Goal: Task Accomplishment & Management: Manage account settings

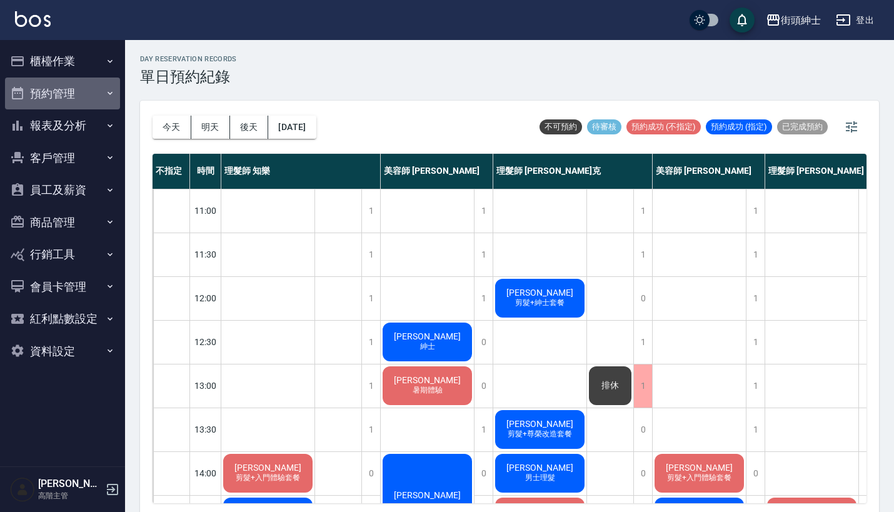
click at [88, 99] on button "預約管理" at bounding box center [62, 93] width 115 height 32
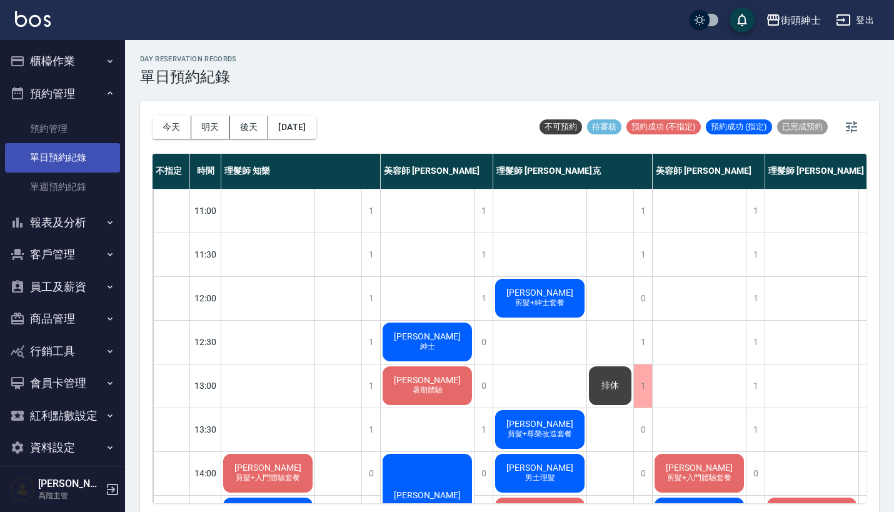
click at [92, 161] on link "單日預約紀錄" at bounding box center [62, 157] width 115 height 29
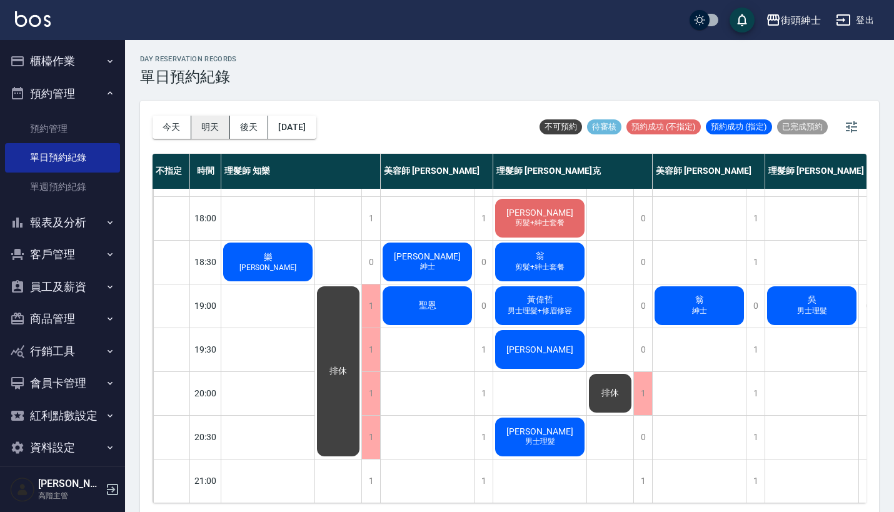
click at [207, 121] on button "明天" at bounding box center [210, 127] width 39 height 23
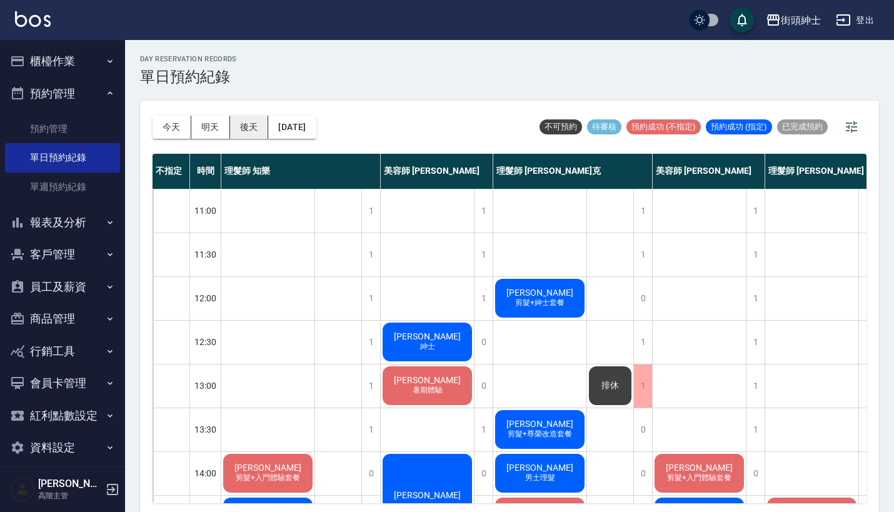
click at [257, 124] on button "後天" at bounding box center [249, 127] width 39 height 23
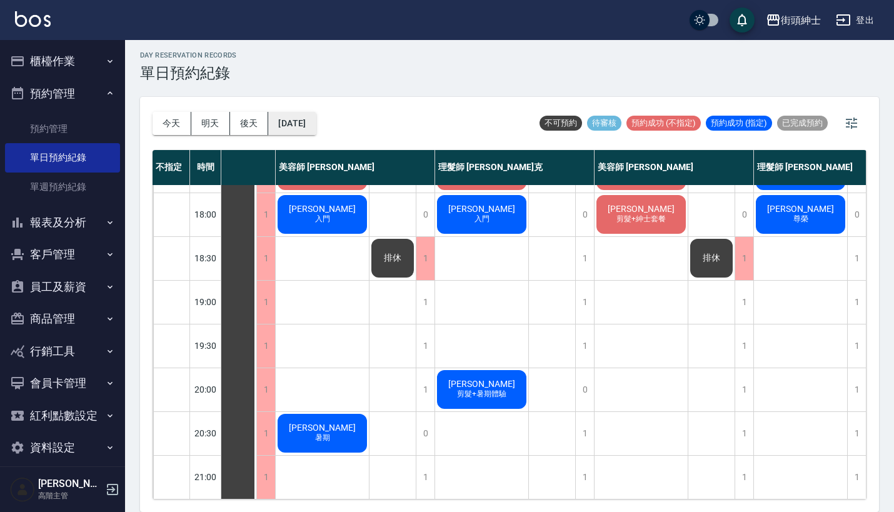
scroll to position [3, 0]
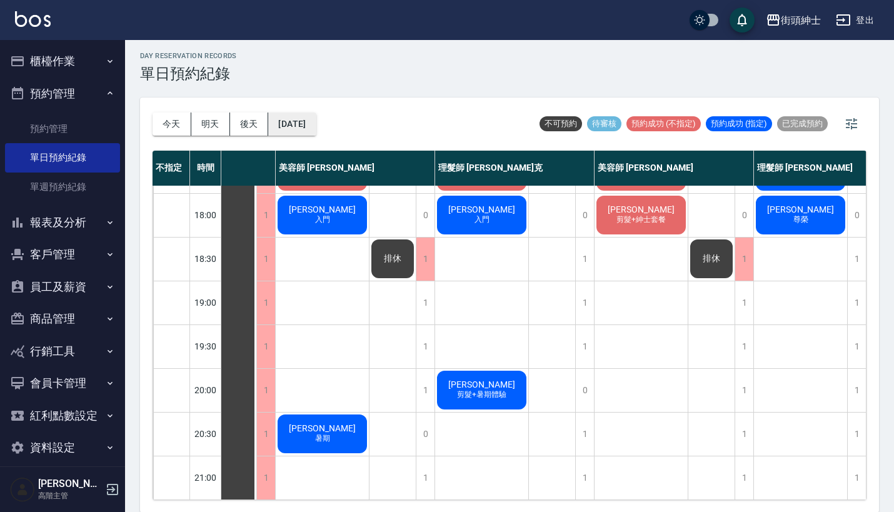
click at [312, 120] on button "2025/09/20" at bounding box center [291, 123] width 47 height 23
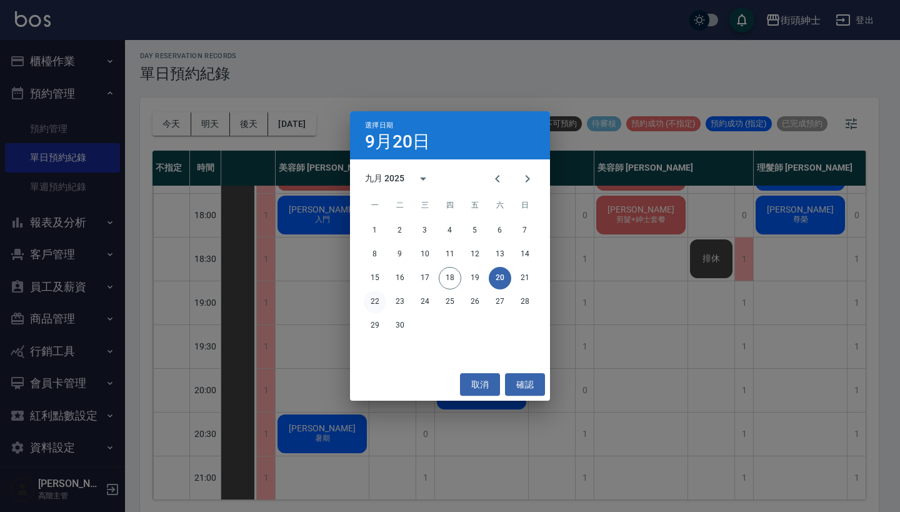
click at [381, 294] on button "22" at bounding box center [375, 302] width 22 height 22
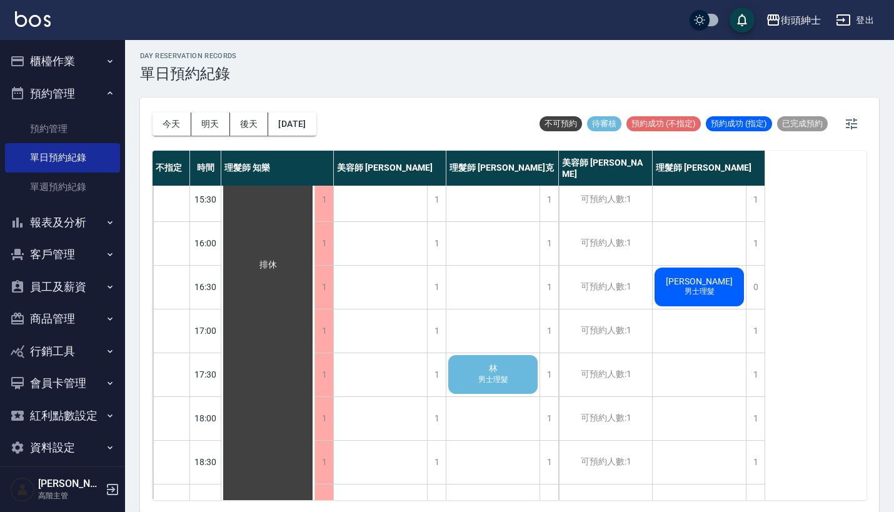
scroll to position [415, 0]
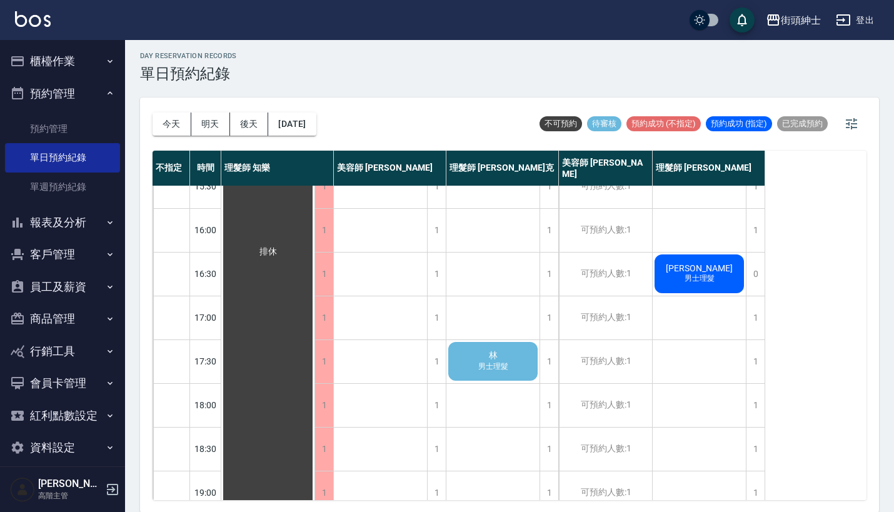
click at [477, 354] on div "林 男士理髮" at bounding box center [492, 361] width 93 height 42
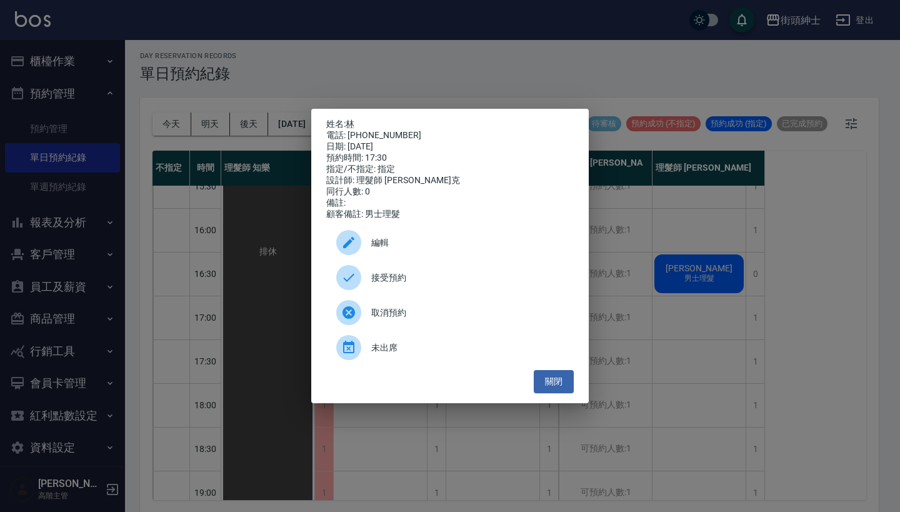
click at [383, 284] on span "接受預約" at bounding box center [467, 277] width 192 height 13
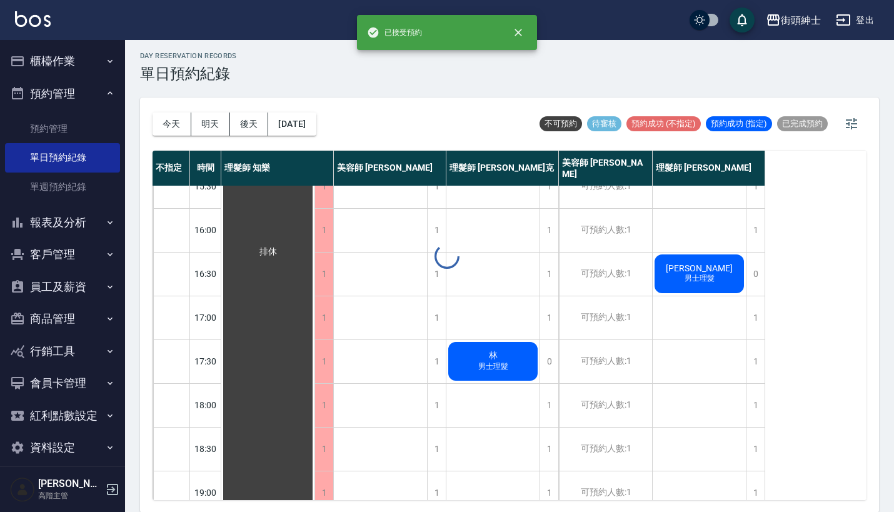
click at [305, 124] on div at bounding box center [447, 256] width 894 height 512
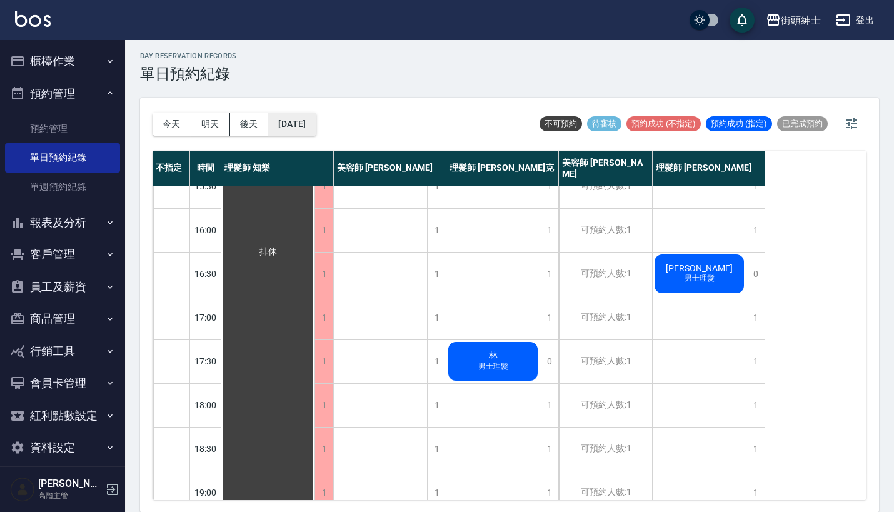
click at [316, 125] on button "2025/09/22" at bounding box center [291, 123] width 47 height 23
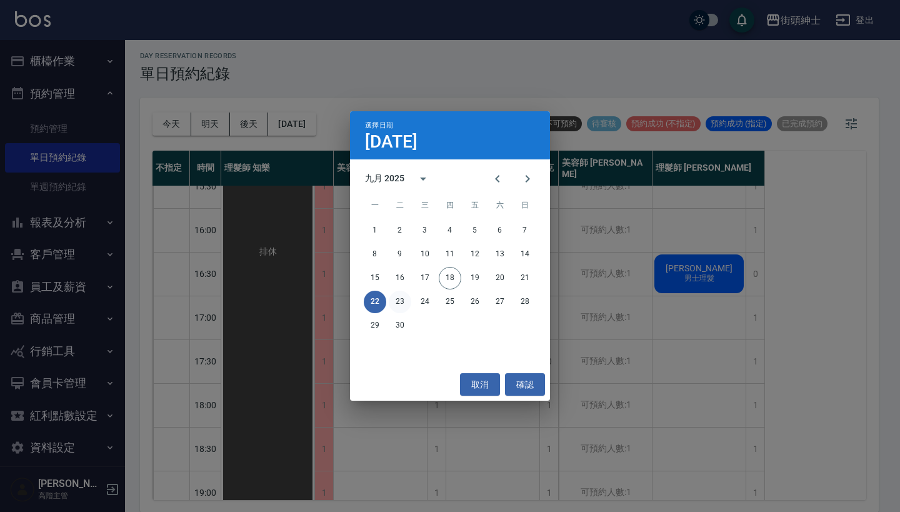
click at [404, 299] on button "23" at bounding box center [400, 302] width 22 height 22
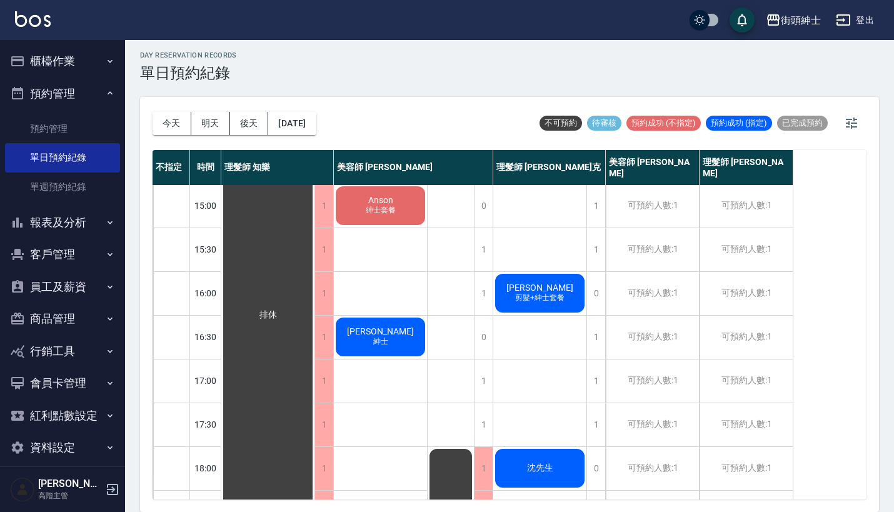
scroll to position [3, 0]
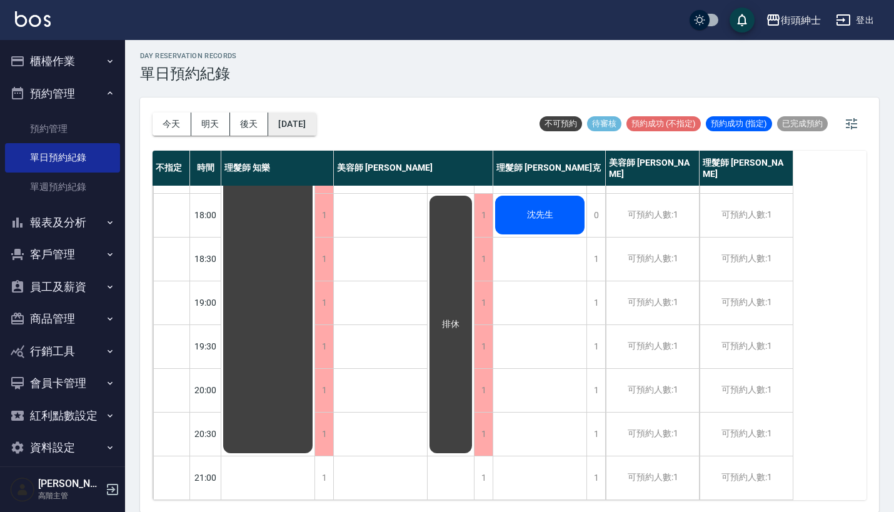
click at [311, 126] on button "2025/09/23" at bounding box center [291, 123] width 47 height 23
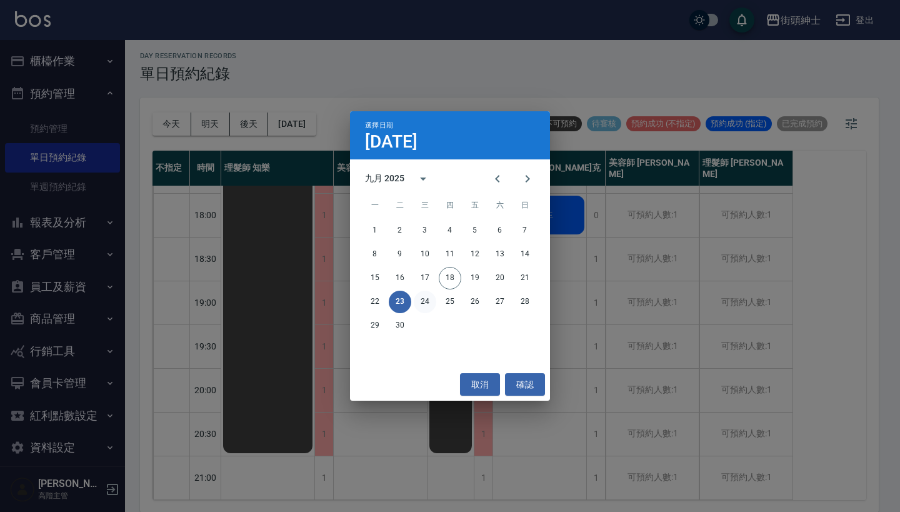
click at [427, 296] on button "24" at bounding box center [425, 302] width 22 height 22
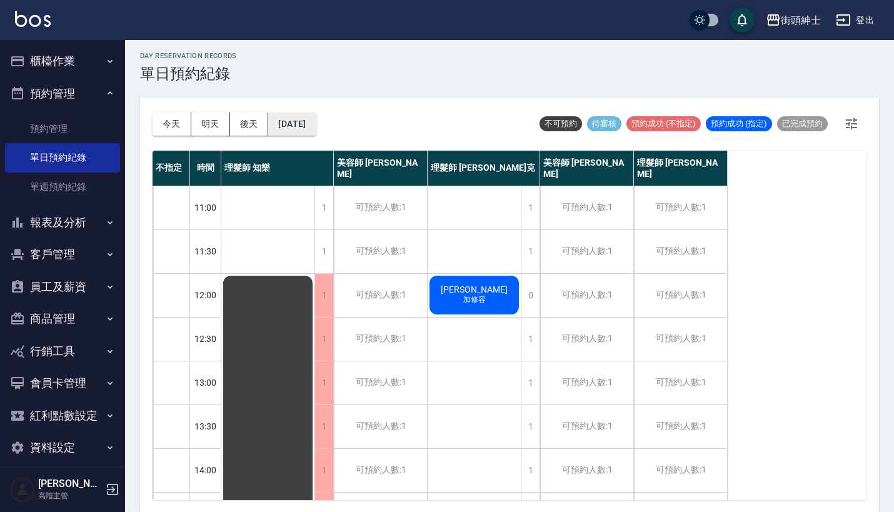
click at [308, 129] on button "2025/09/24" at bounding box center [291, 123] width 47 height 23
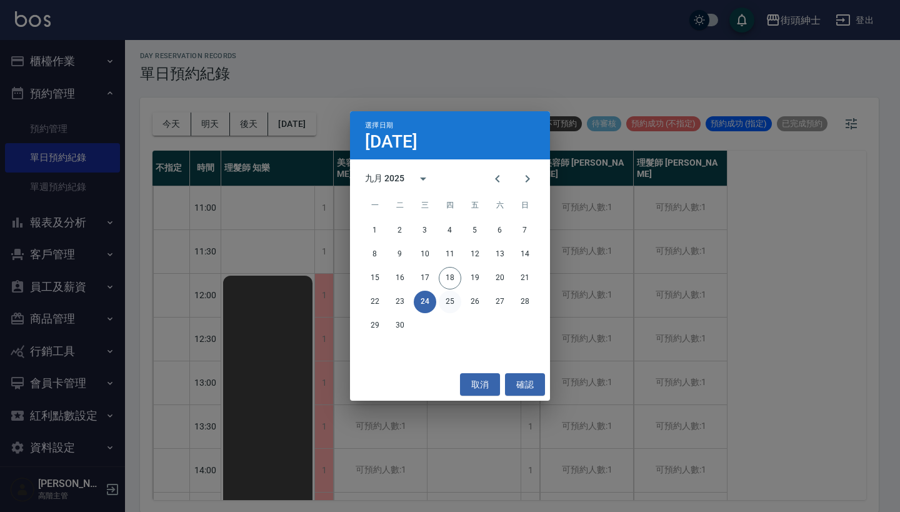
click at [451, 301] on button "25" at bounding box center [450, 302] width 22 height 22
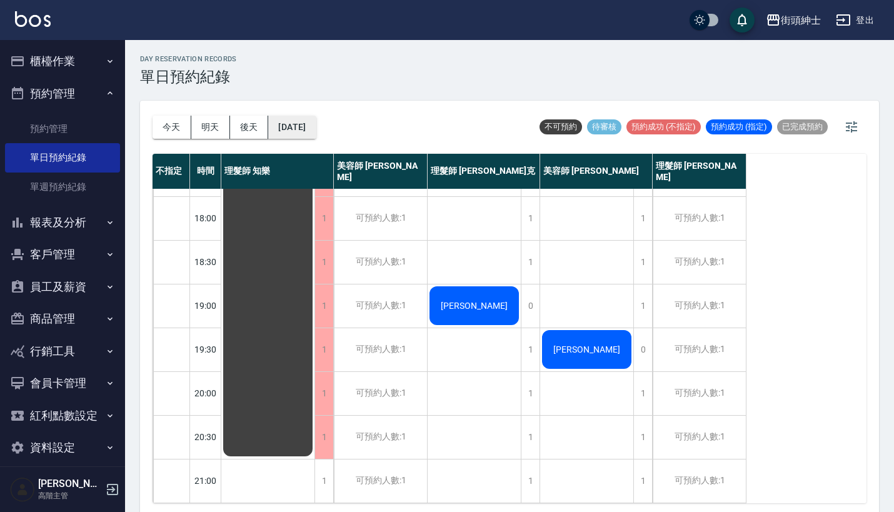
scroll to position [615, 0]
click at [307, 126] on button "2025/09/25" at bounding box center [291, 127] width 47 height 23
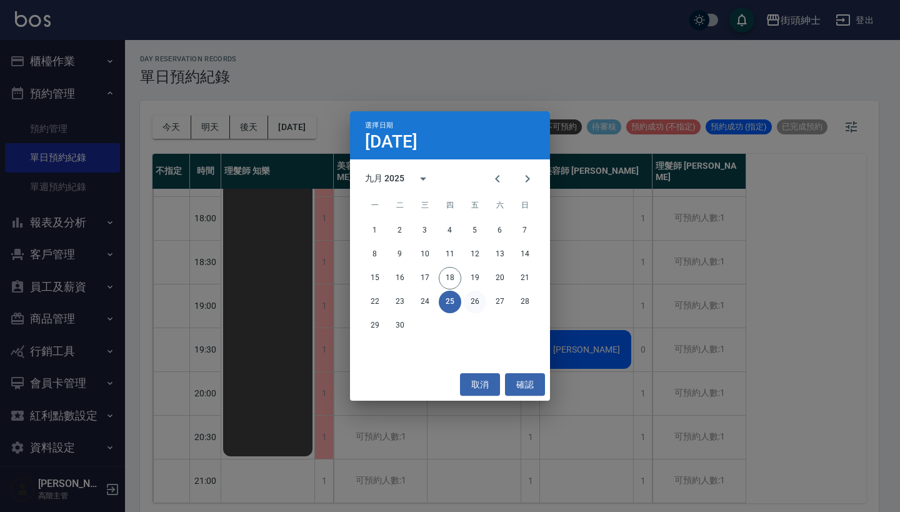
click at [480, 302] on button "26" at bounding box center [475, 302] width 22 height 22
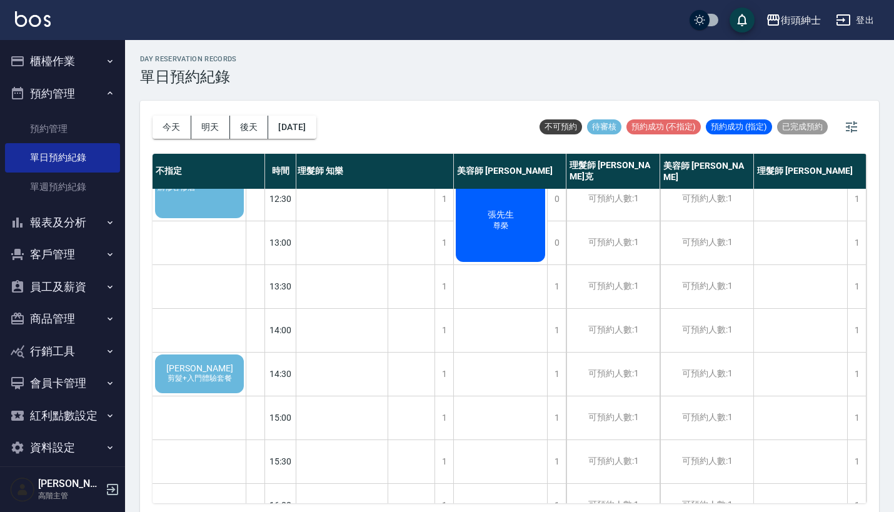
click at [197, 369] on span "王秉翔" at bounding box center [200, 368] width 72 height 10
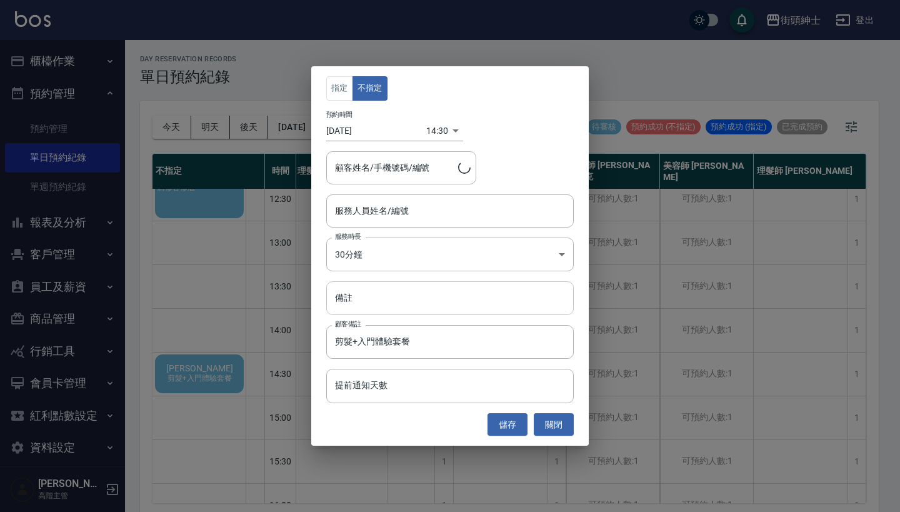
type input "王秉翔/0987623018"
click at [371, 209] on div "服務人員姓名/編號 服務人員姓名/編號" at bounding box center [449, 210] width 247 height 33
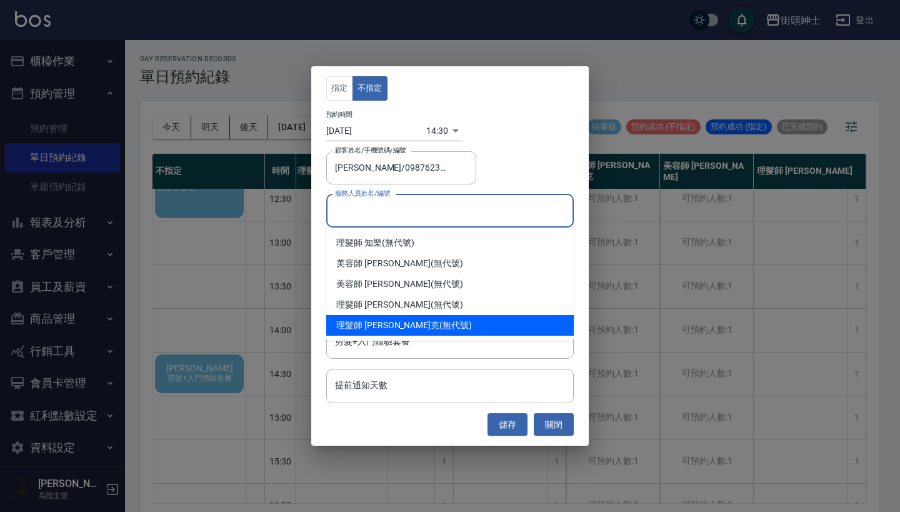
click at [391, 323] on span "理髮師 [PERSON_NAME]克" at bounding box center [387, 325] width 103 height 13
type input "理髮師 Vic 維克(無代號)"
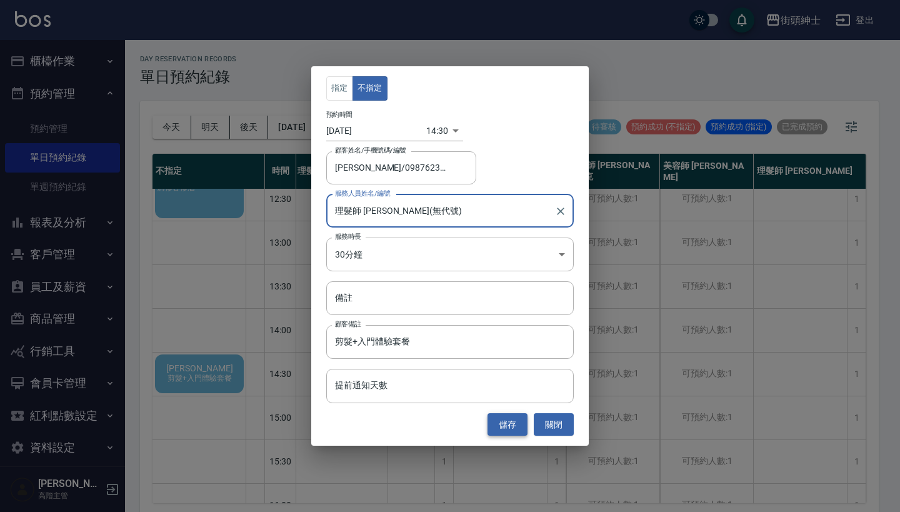
click at [509, 422] on button "儲存" at bounding box center [507, 424] width 40 height 23
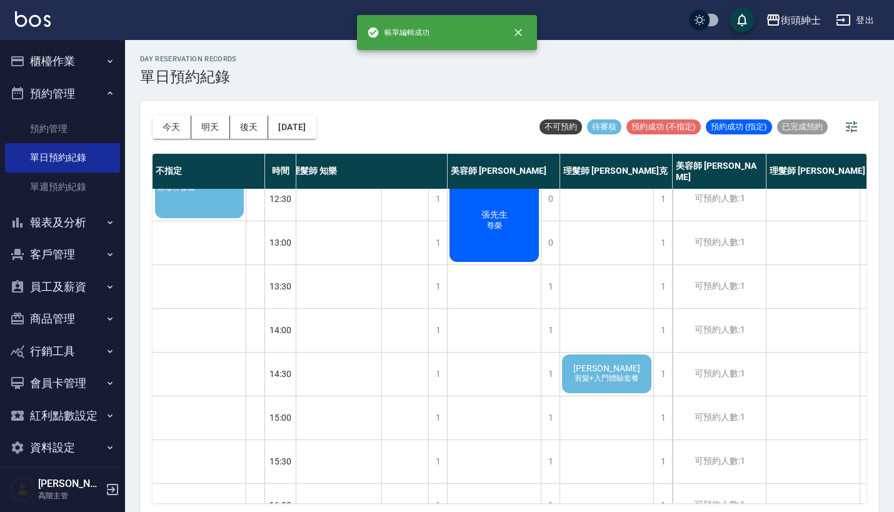
click at [602, 375] on span "剪髮+入門體驗套餐" at bounding box center [606, 378] width 69 height 11
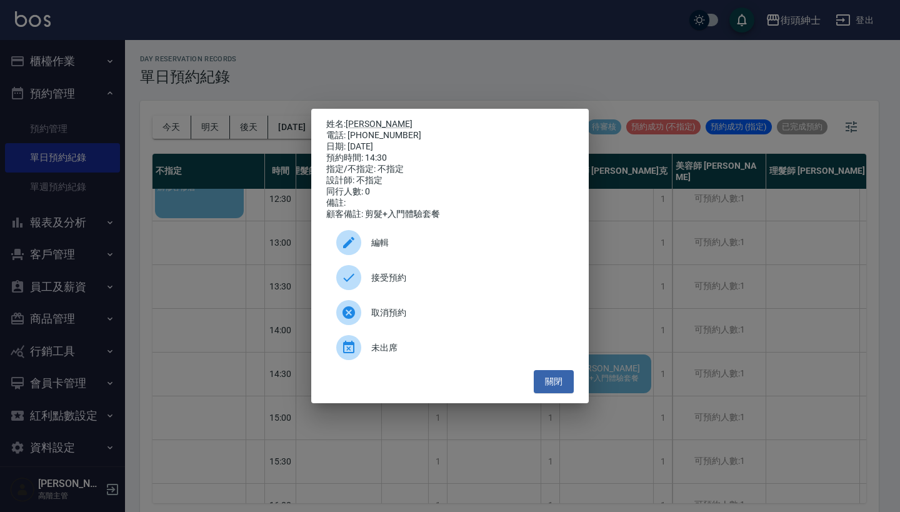
click at [437, 268] on div "接受預約" at bounding box center [449, 277] width 247 height 35
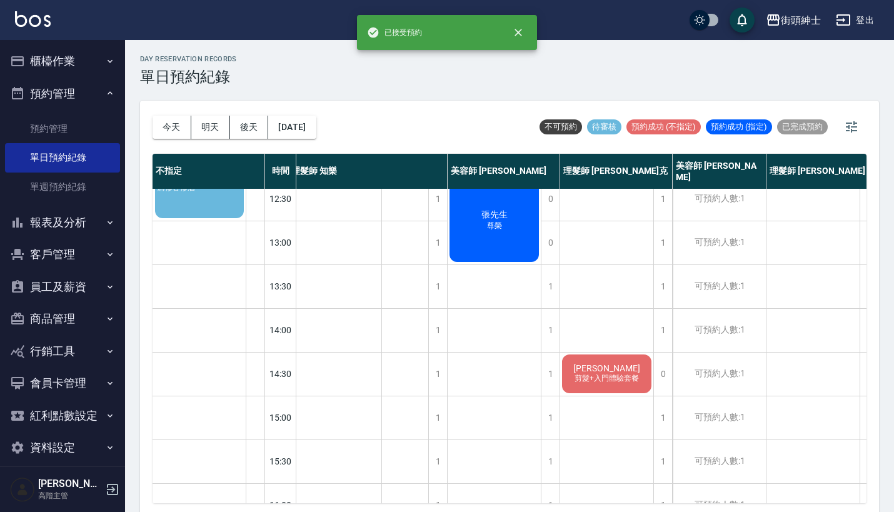
click at [617, 366] on span "王秉翔" at bounding box center [607, 368] width 72 height 10
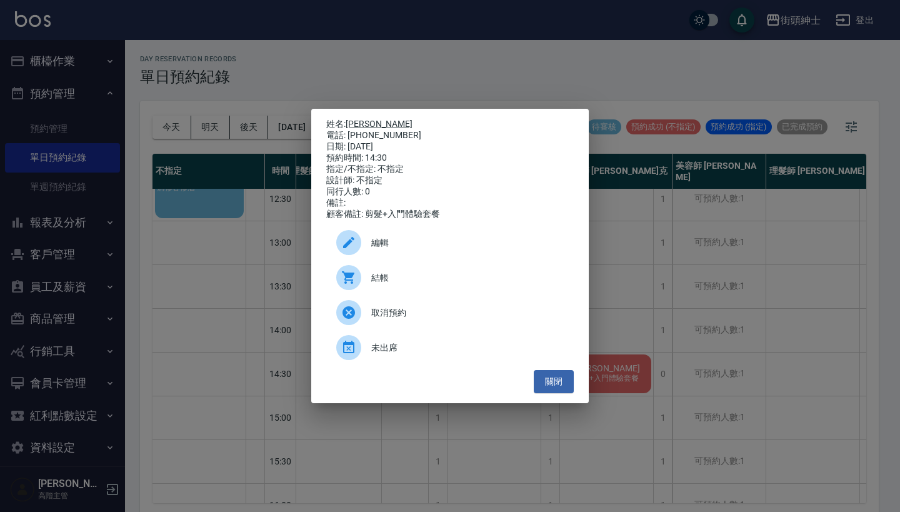
drag, startPoint x: 402, startPoint y: 132, endPoint x: 351, endPoint y: 121, distance: 52.0
click at [351, 121] on div "姓名: 王秉翔 電話: 0987623018 日期: 2025/09/26 預約時間: 14:30 指定/不指定: 不指定 設計師: 不指定 同行人數: 0 …" at bounding box center [449, 169] width 247 height 101
copy div "姓名: 王秉翔 電話: 0987623018"
click at [479, 62] on div "姓名: 王秉翔 電話: 0987623018 日期: 2025/09/26 預約時間: 14:30 指定/不指定: 不指定 設計師: 不指定 同行人數: 0 …" at bounding box center [450, 256] width 900 height 512
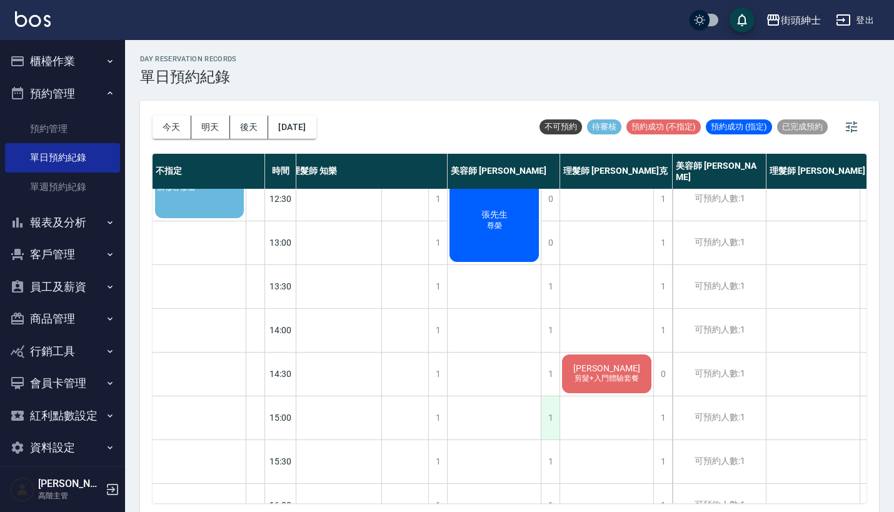
click at [557, 422] on div "1" at bounding box center [550, 417] width 19 height 43
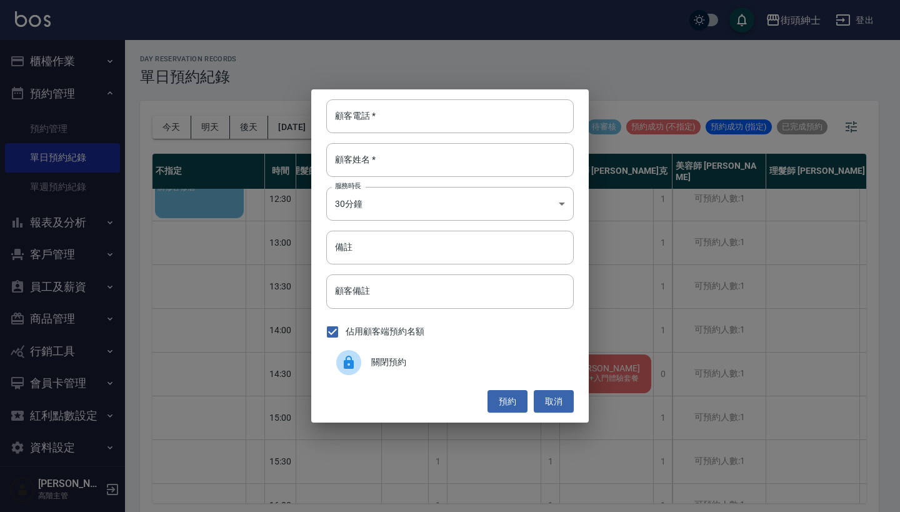
click at [397, 92] on div "顧客電話   * 顧客電話   * 顧客姓名   * 顧客姓名   * 服務時長 30分鐘 1 服務時長 備註 備註 顧客備註 顧客備註 佔用顧客端預約名額 …" at bounding box center [449, 255] width 277 height 333
paste input "王秉翔 電話: 0987623018"
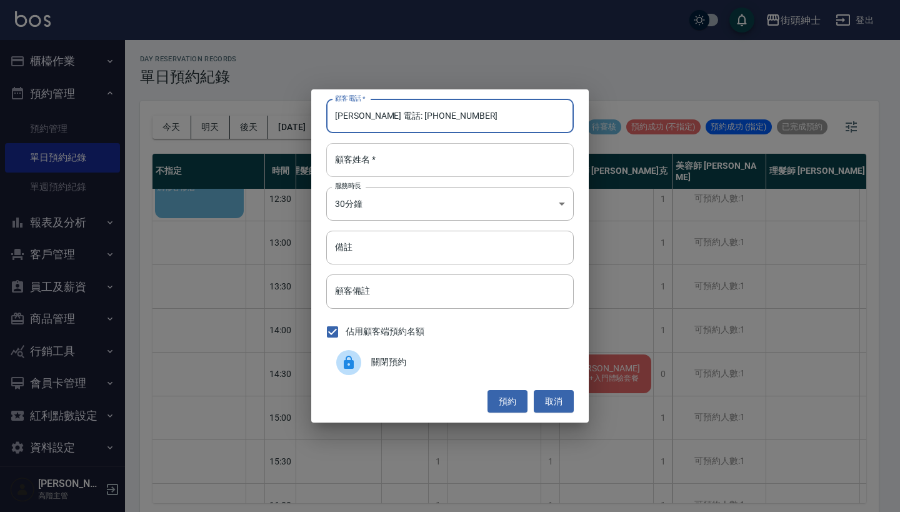
type input "王秉翔 電話: 0987623018"
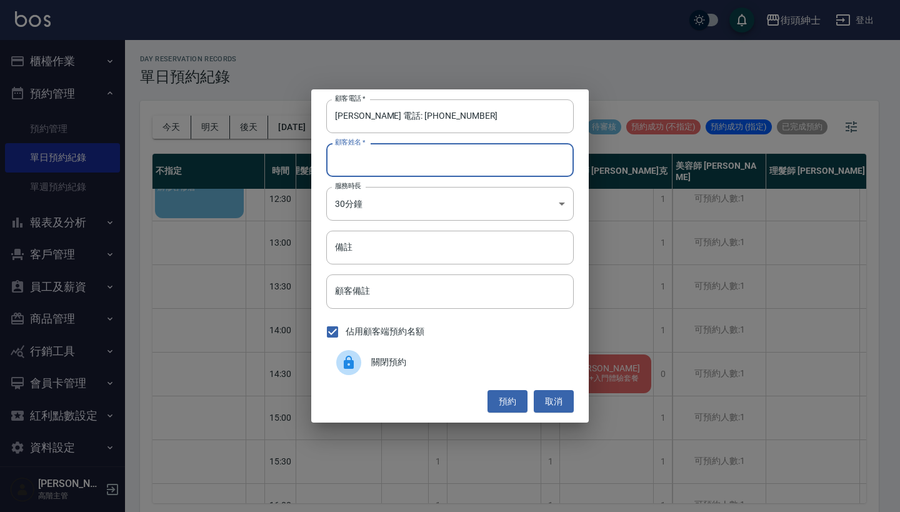
paste input "王秉翔 電話: 0987623018"
type input "王秉翔 電話: 0987623018"
drag, startPoint x: 385, startPoint y: 117, endPoint x: 269, endPoint y: 117, distance: 115.6
click at [271, 117] on div "顧客電話   * 王秉翔 電話: 0987623018 顧客電話   * 顧客姓名   * 王秉翔 電話: 0987623018 顧客姓名   * 服務時長 …" at bounding box center [450, 256] width 900 height 512
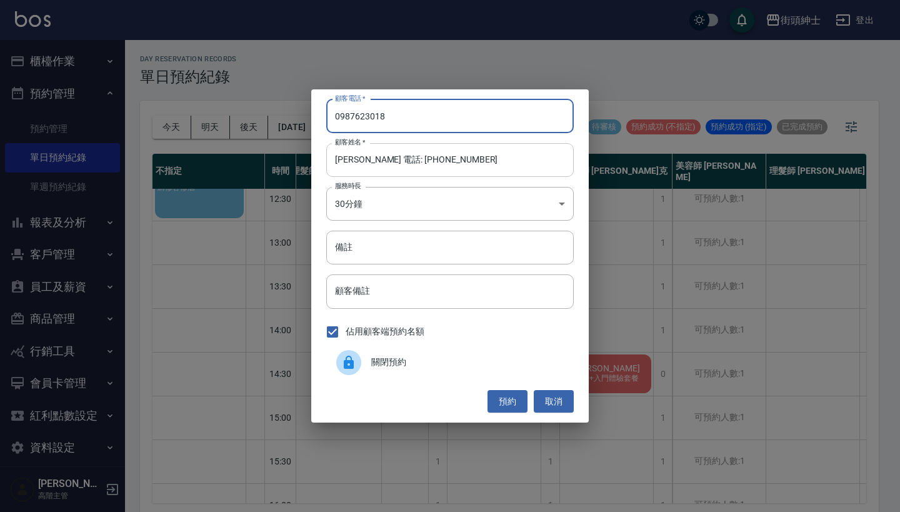
type input "0987623018"
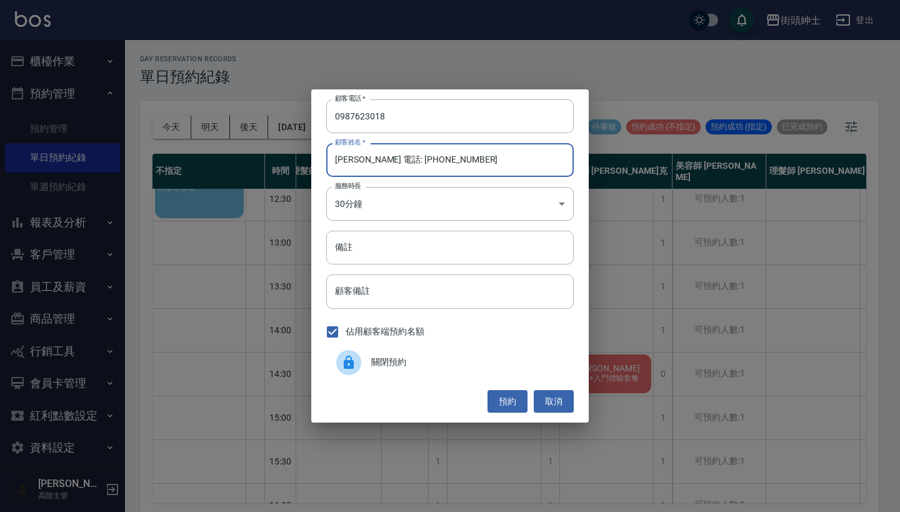
drag, startPoint x: 467, startPoint y: 166, endPoint x: 364, endPoint y: 164, distance: 102.5
click at [364, 164] on input "王秉翔 電話: 0987623018" at bounding box center [449, 160] width 247 height 34
type input "王秉翔"
click at [380, 240] on input "備註" at bounding box center [449, 248] width 247 height 34
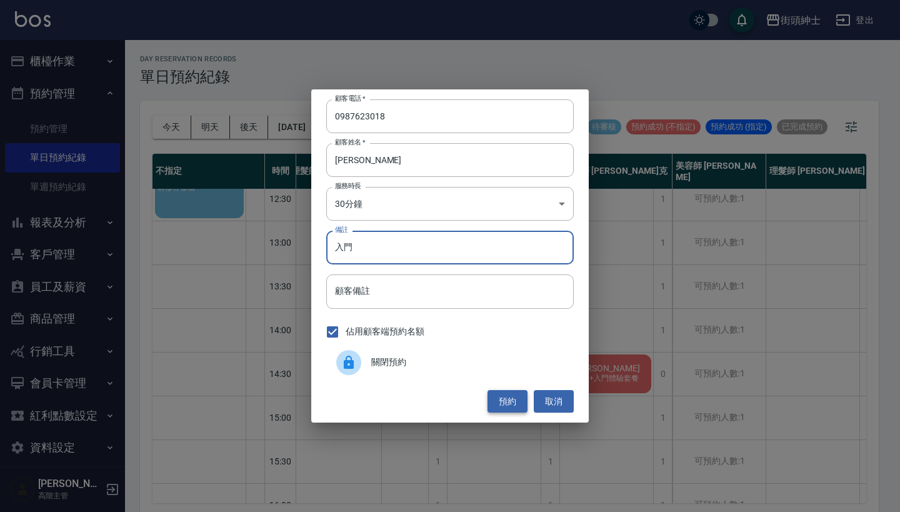
type input "入門"
click at [501, 399] on button "預約" at bounding box center [507, 401] width 40 height 23
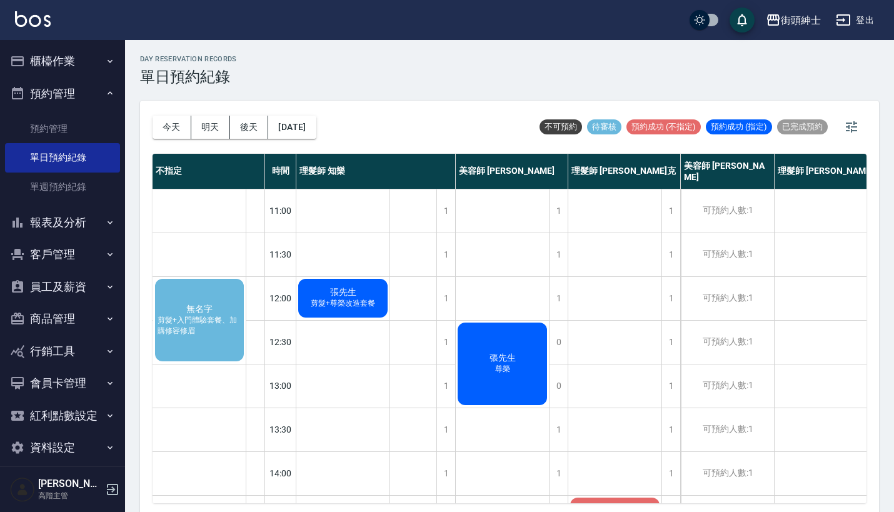
click at [211, 326] on span "剪髮+入門體驗套餐、加購修容修眉" at bounding box center [199, 325] width 89 height 21
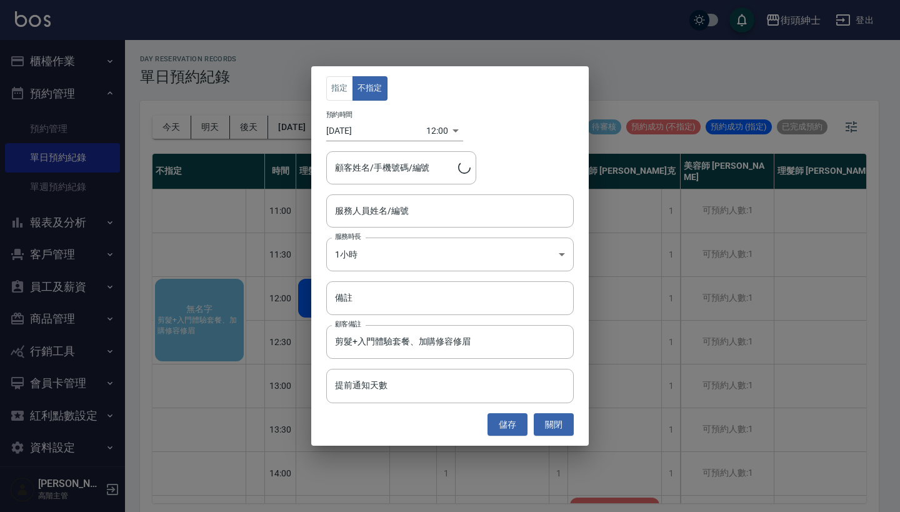
type input "無名字/0972188702"
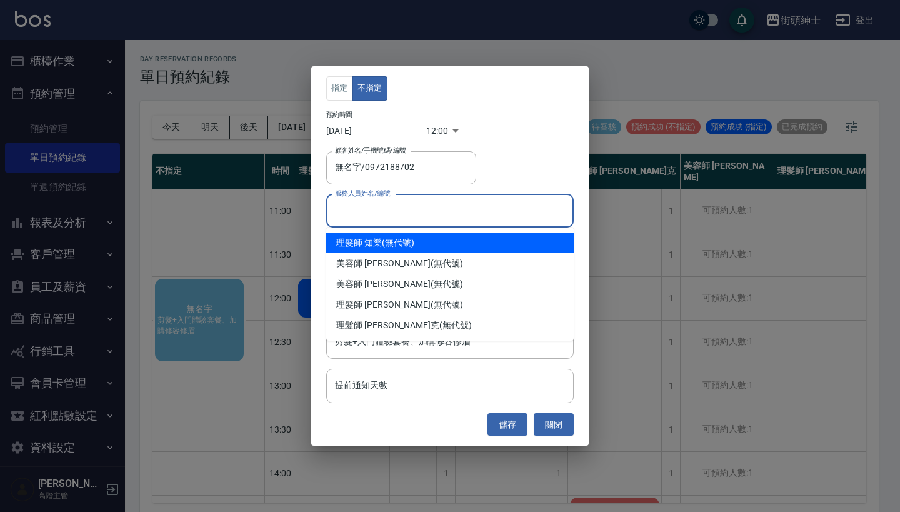
click at [431, 216] on input "服務人員姓名/編號" at bounding box center [450, 211] width 236 height 22
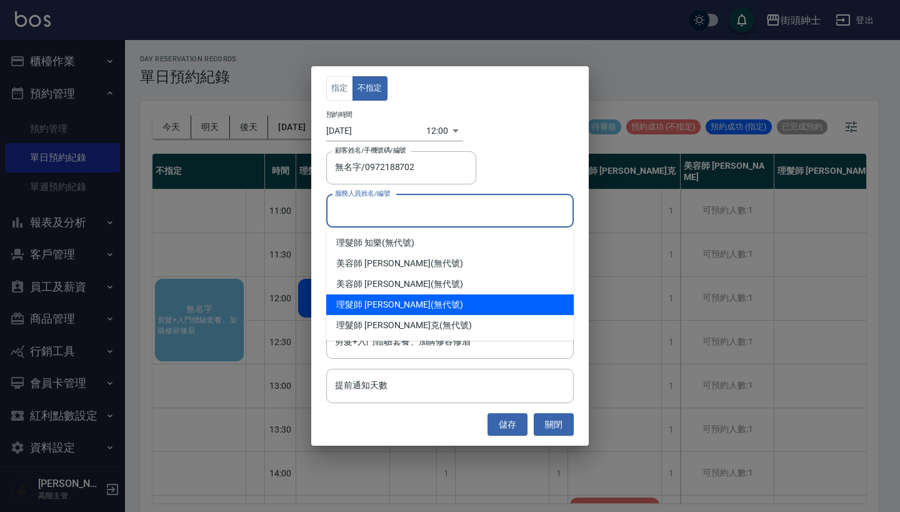
click at [430, 307] on div "理髮師 eric (無代號)" at bounding box center [449, 304] width 247 height 21
type input "理髮師 eric(無代號)"
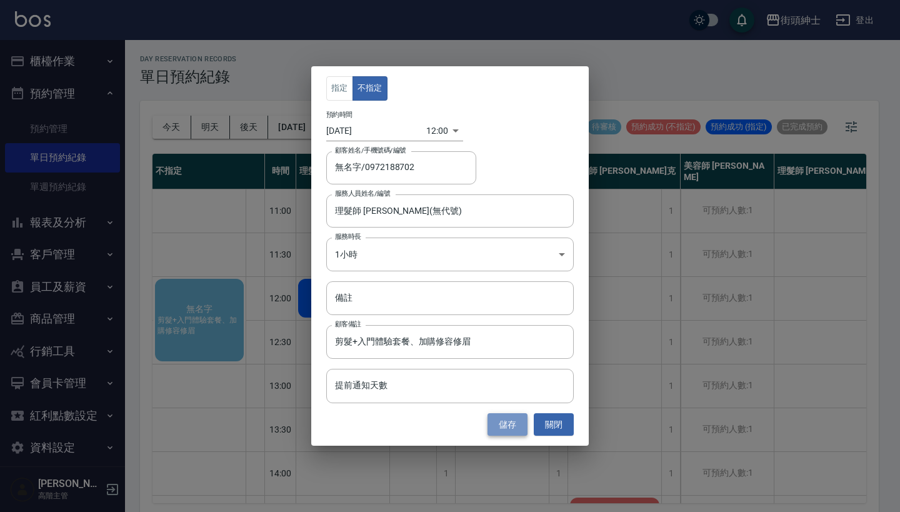
click at [513, 429] on button "儲存" at bounding box center [507, 424] width 40 height 23
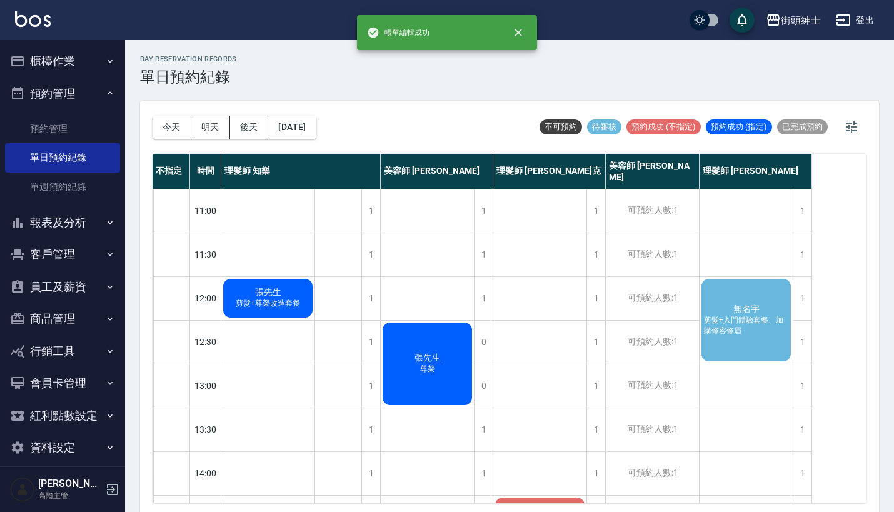
click at [739, 321] on span "剪髮+入門體驗套餐、加購修容修眉" at bounding box center [745, 325] width 89 height 21
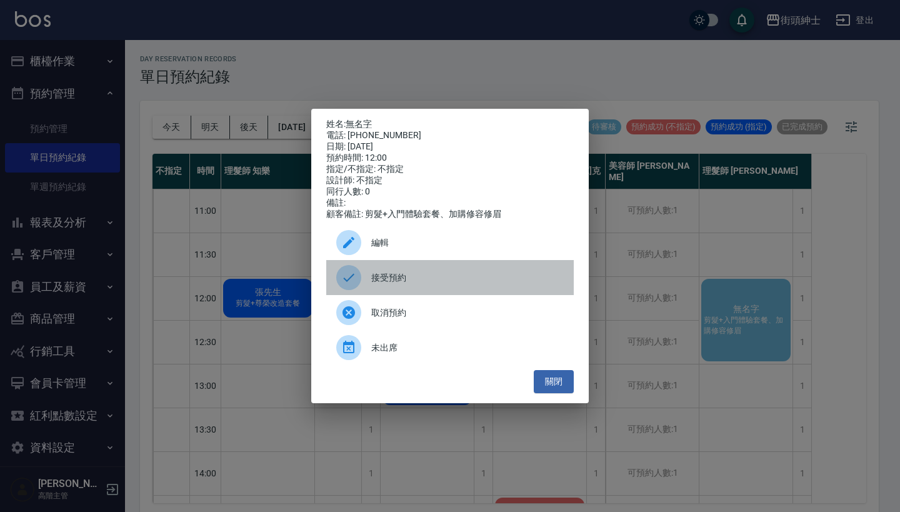
click at [408, 276] on div "接受預約" at bounding box center [449, 277] width 247 height 35
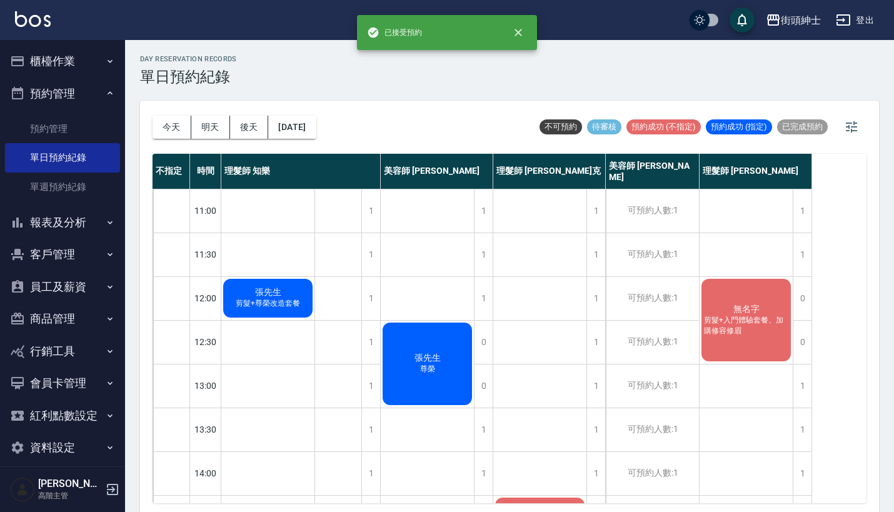
click at [757, 337] on div "無名字 剪髮+入門體驗套餐、加購修容修眉" at bounding box center [745, 320] width 93 height 86
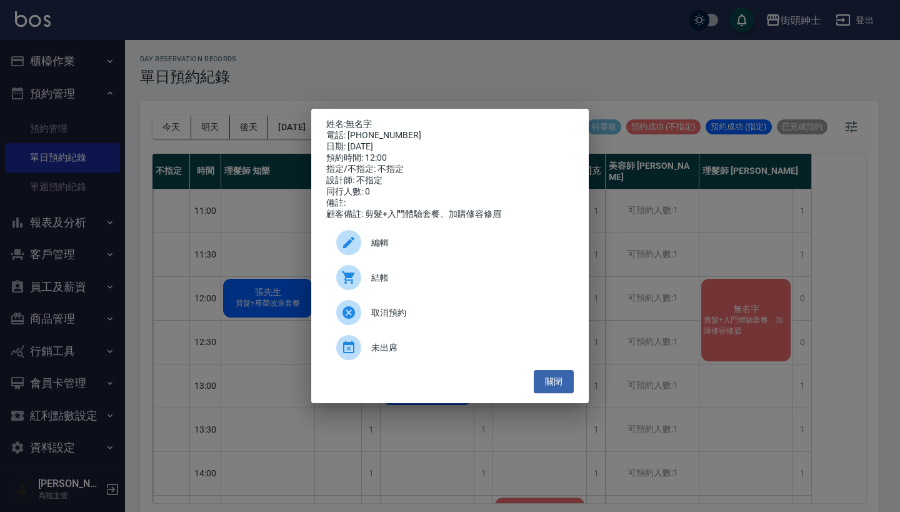
click at [426, 249] on span "編輯" at bounding box center [467, 242] width 192 height 13
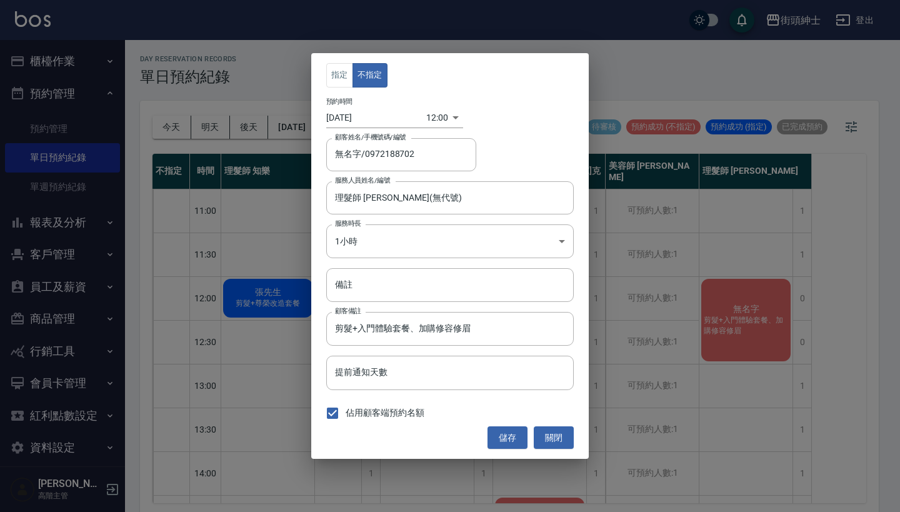
click at [426, 114] on body "街頭紳士 登出 櫃檯作業 打帳單 帳單列表 掛單列表 座位開單 營業儀表板 現金收支登錄 高階收支登錄 材料自購登錄 每日結帳 排班表 現場電腦打卡 掃碼打卡…" at bounding box center [450, 258] width 900 height 516
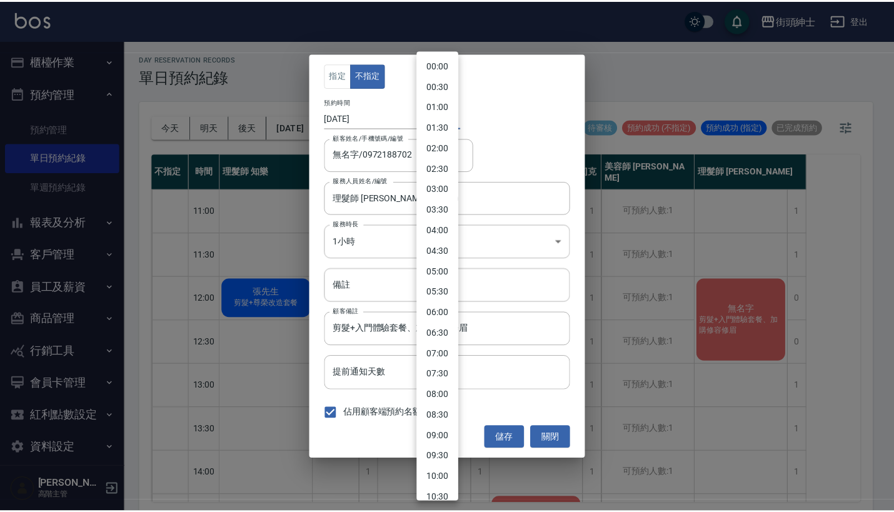
scroll to position [285, 0]
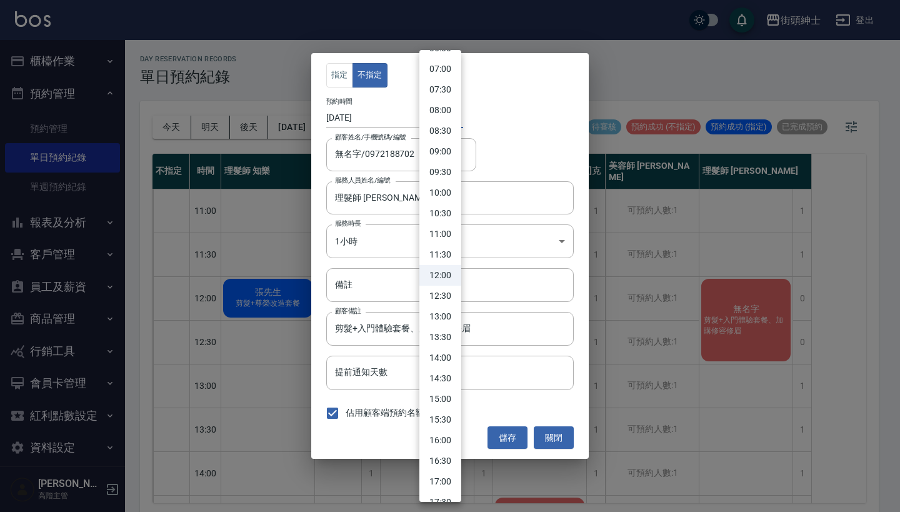
click at [527, 126] on div at bounding box center [450, 256] width 900 height 512
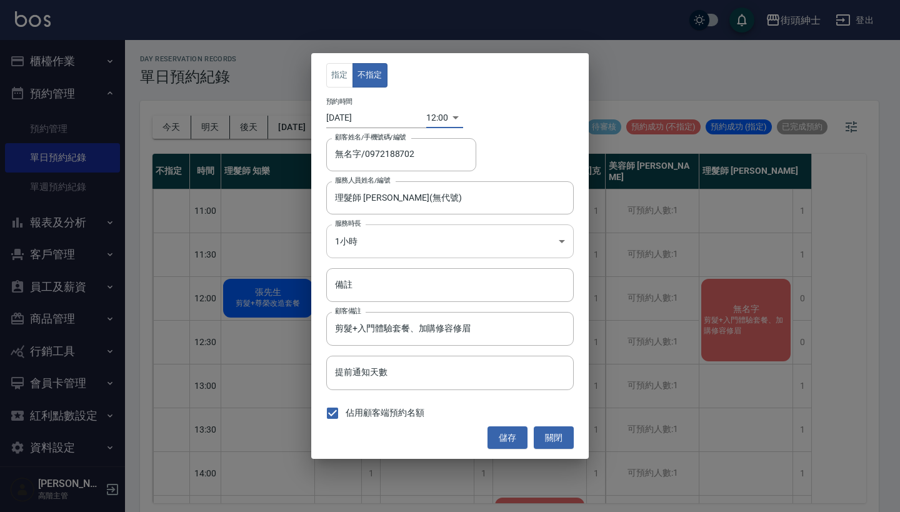
click at [456, 240] on body "街頭紳士 登出 櫃檯作業 打帳單 帳單列表 掛單列表 座位開單 營業儀表板 現金收支登錄 高階收支登錄 材料自購登錄 每日結帳 排班表 現場電腦打卡 掃碼打卡…" at bounding box center [450, 258] width 900 height 516
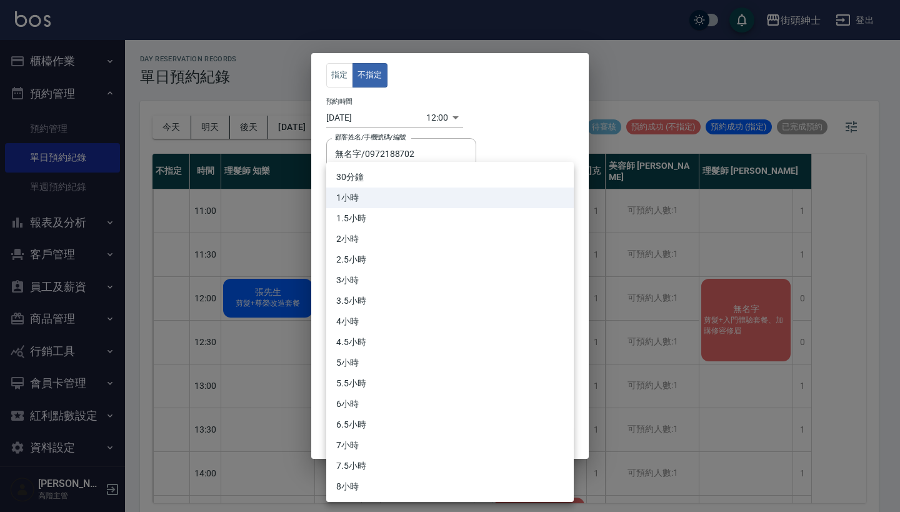
click at [446, 188] on li "1小時" at bounding box center [449, 197] width 247 height 21
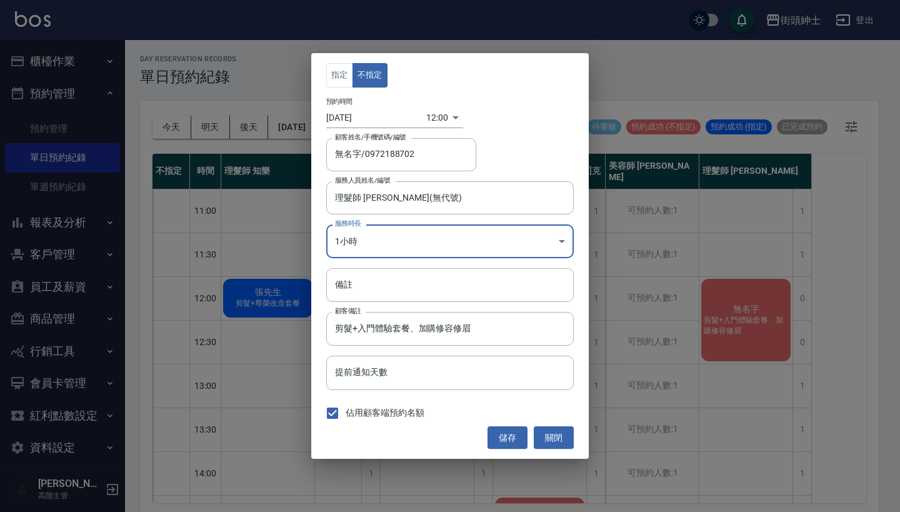
click at [441, 244] on body "街頭紳士 登出 櫃檯作業 打帳單 帳單列表 掛單列表 座位開單 營業儀表板 現金收支登錄 高階收支登錄 材料自購登錄 每日結帳 排班表 現場電腦打卡 掃碼打卡…" at bounding box center [450, 258] width 900 height 516
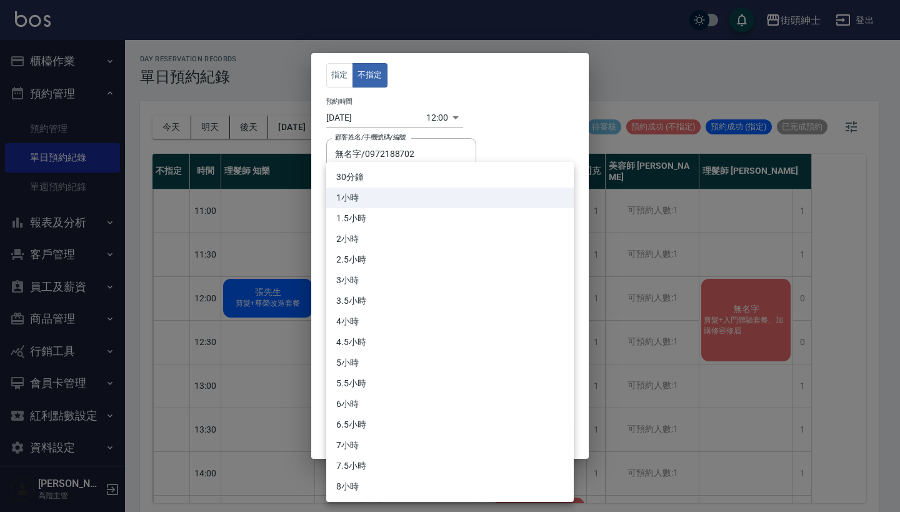
click at [444, 177] on li "30分鐘" at bounding box center [449, 177] width 247 height 21
type input "1"
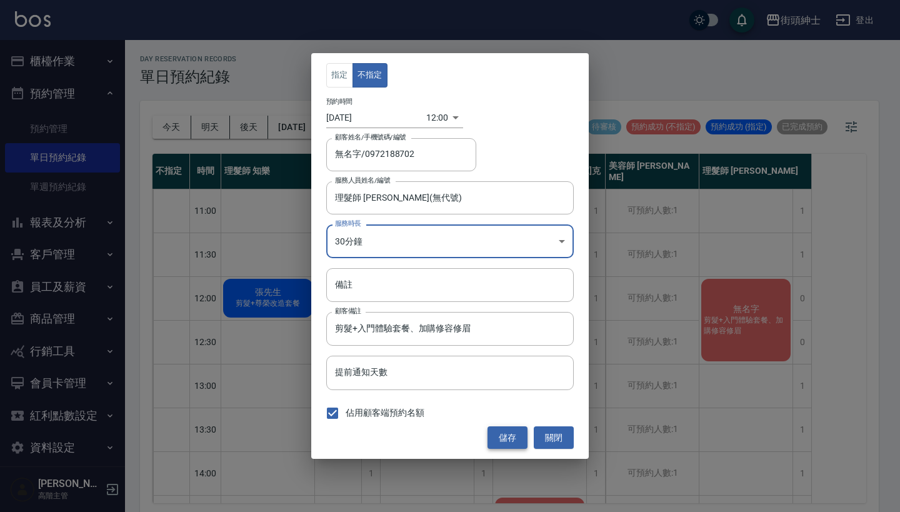
click at [507, 435] on button "儲存" at bounding box center [507, 437] width 40 height 23
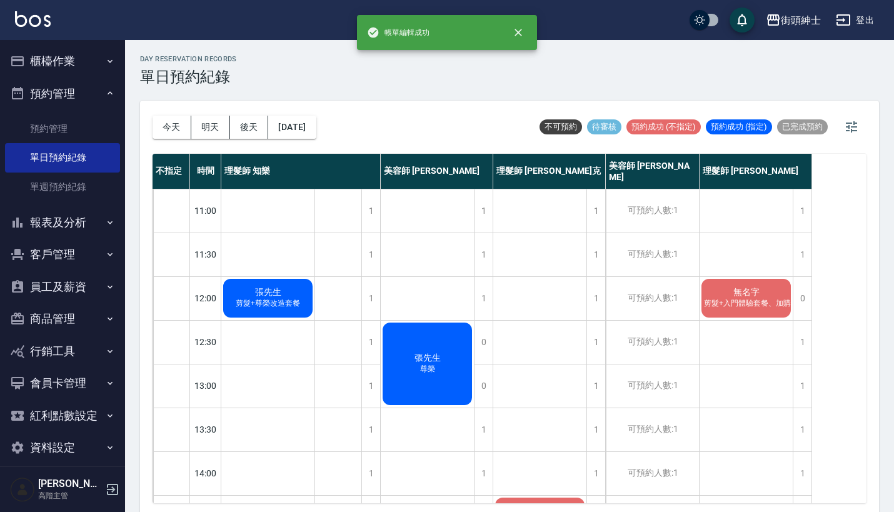
click at [764, 297] on div "無名字 剪髮+入門體驗套餐、加購修容修眉" at bounding box center [745, 298] width 93 height 42
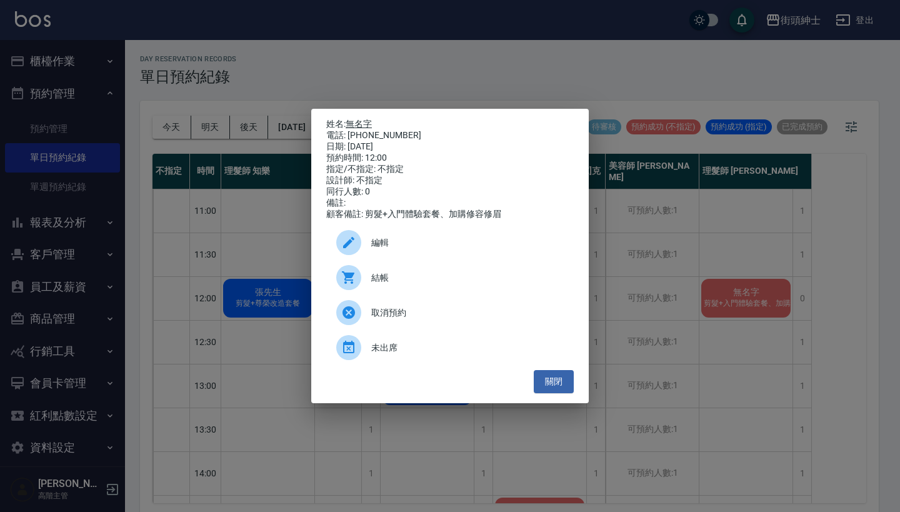
drag, startPoint x: 396, startPoint y: 131, endPoint x: 349, endPoint y: 123, distance: 47.6
click at [349, 123] on div "姓名: 無名字 電話: 0972188702 日期: 2025/09/26 預約時間: 12:00 指定/不指定: 不指定 設計師: 不指定 同行人數: 0 …" at bounding box center [449, 169] width 247 height 101
copy div "姓名: 無名字 電話: 0972188702"
click at [419, 82] on div "姓名: 無名字 電話: 0972188702 日期: 2025/09/26 預約時間: 12:00 指定/不指定: 不指定 設計師: 不指定 同行人數: 0 …" at bounding box center [450, 256] width 900 height 512
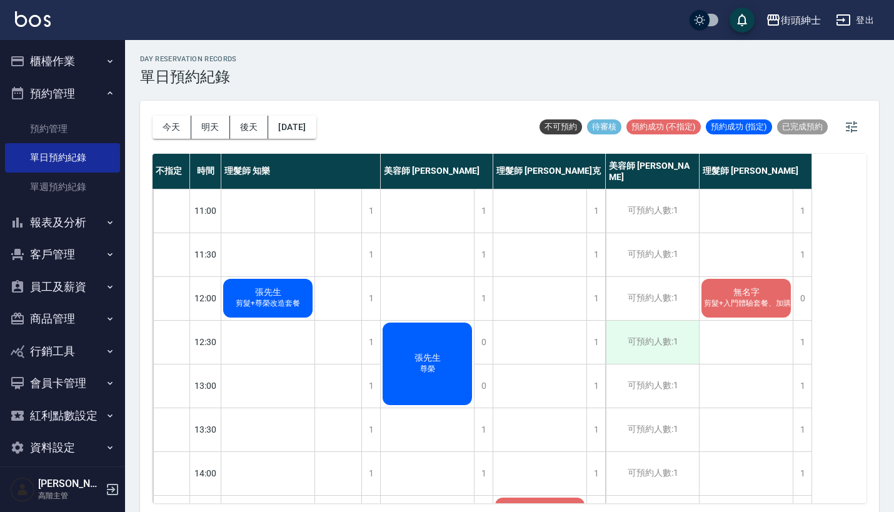
click at [636, 349] on div "可預約人數:1" at bounding box center [652, 342] width 93 height 43
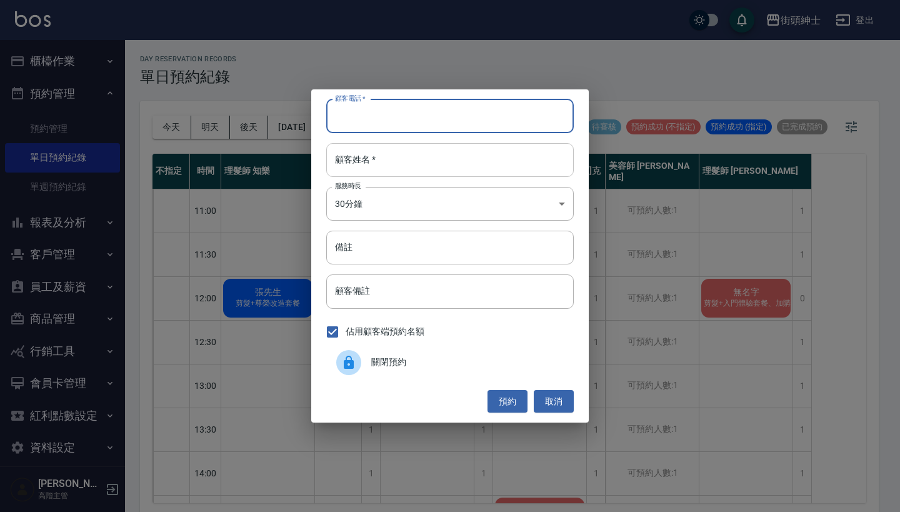
paste input "無名字 電話: 0972188702"
type input "無名字 電話: 0972188702"
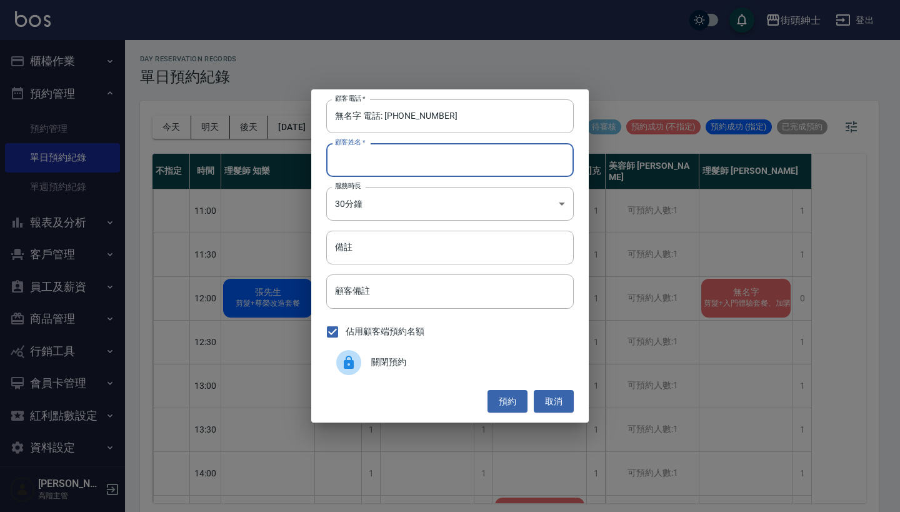
paste input "無名字 電話: 0972188702"
type input "無名字 電話: 0972188702"
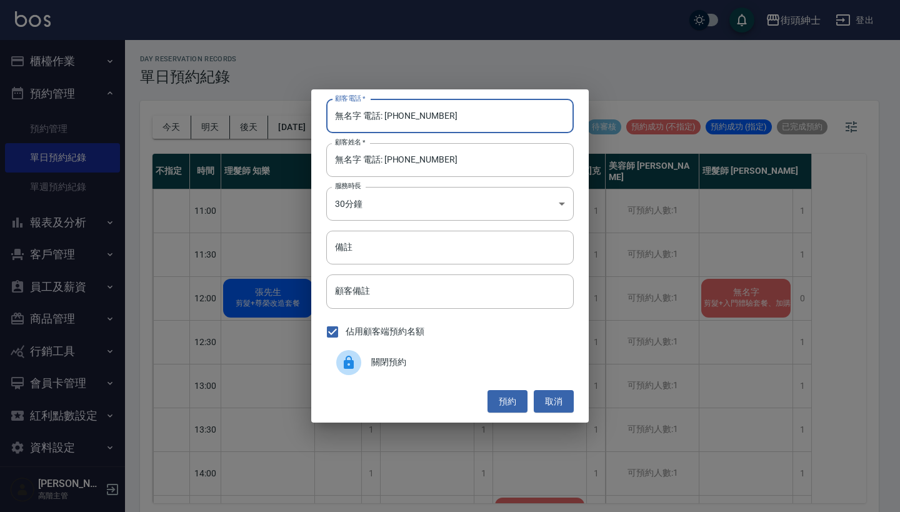
drag, startPoint x: 383, startPoint y: 116, endPoint x: 322, endPoint y: 110, distance: 60.9
click at [324, 111] on div "顧客電話   * 無名字 電話: 0972188702 顧客電話   * 顧客姓名   * 無名字 電話: 0972188702 顧客姓名   * 服務時長 …" at bounding box center [449, 255] width 277 height 333
type input "0972188702"
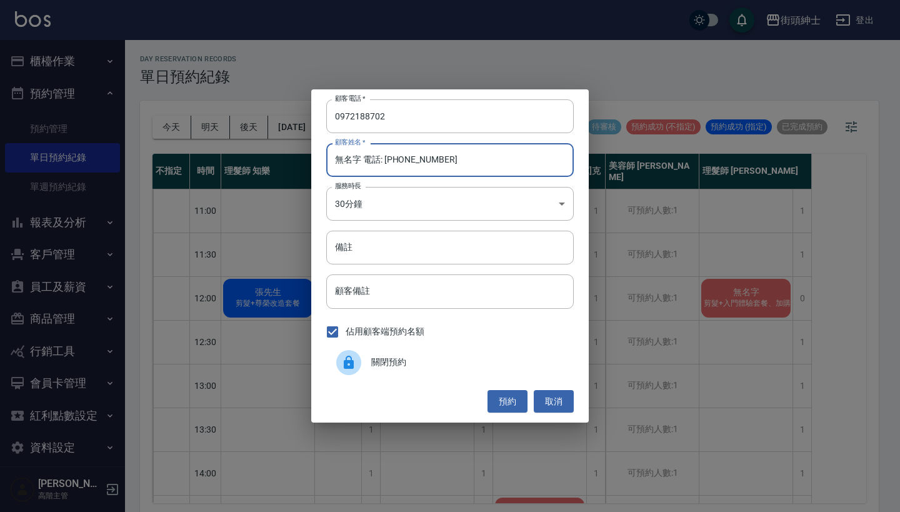
drag, startPoint x: 466, startPoint y: 164, endPoint x: 362, endPoint y: 156, distance: 104.1
click at [362, 156] on input "無名字 電話: 0972188702" at bounding box center [449, 160] width 247 height 34
type input "無名字"
click at [419, 249] on input "備註" at bounding box center [449, 248] width 247 height 34
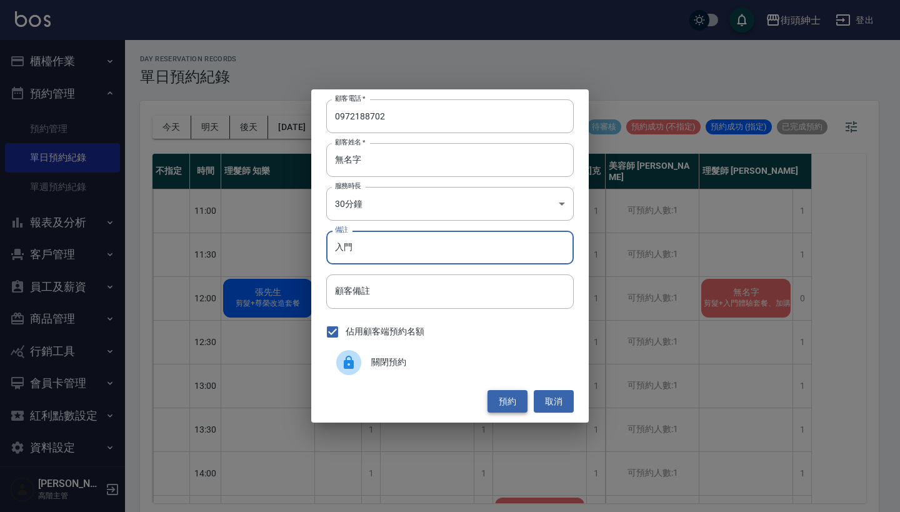
type input "入門"
click at [517, 397] on button "預約" at bounding box center [507, 401] width 40 height 23
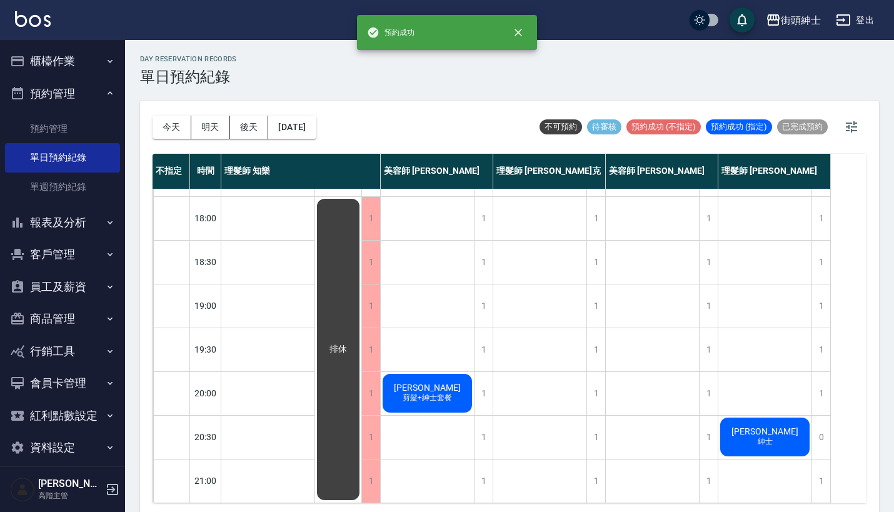
scroll to position [615, 0]
click at [292, 129] on button "2025/09/26" at bounding box center [291, 127] width 47 height 23
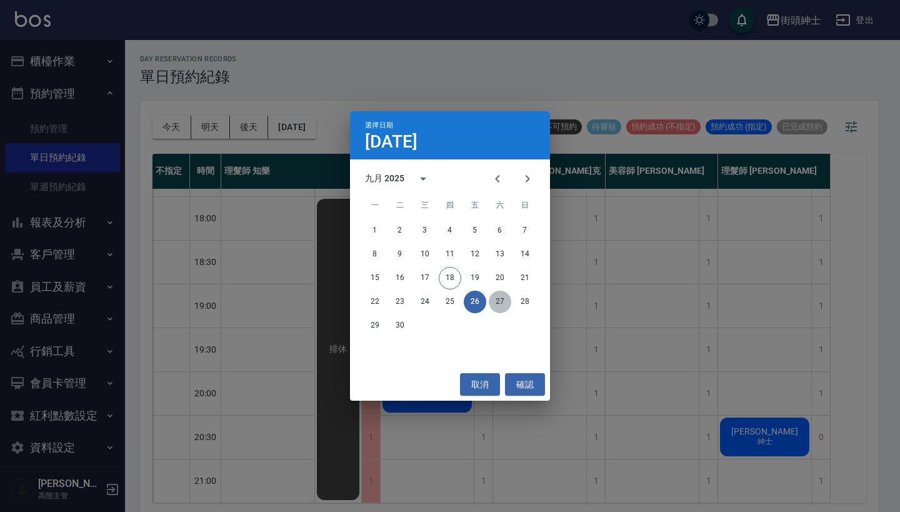
click at [493, 302] on button "27" at bounding box center [500, 302] width 22 height 22
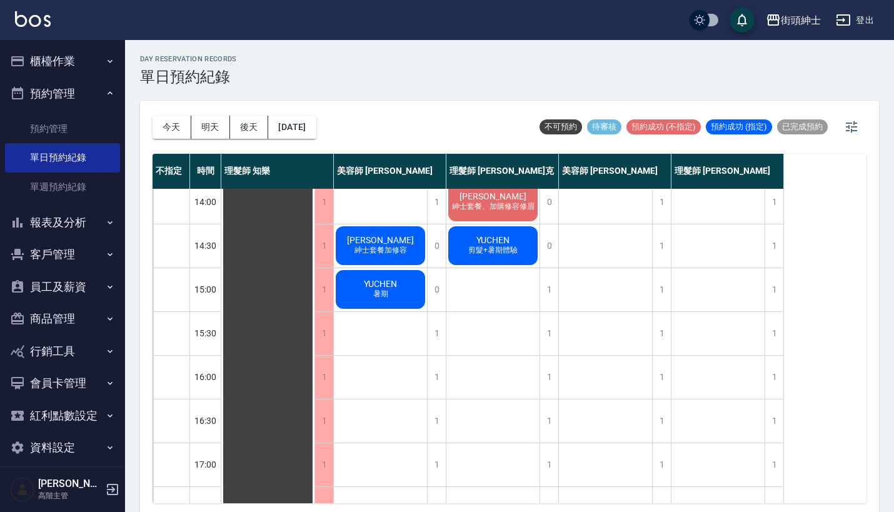
scroll to position [299, 0]
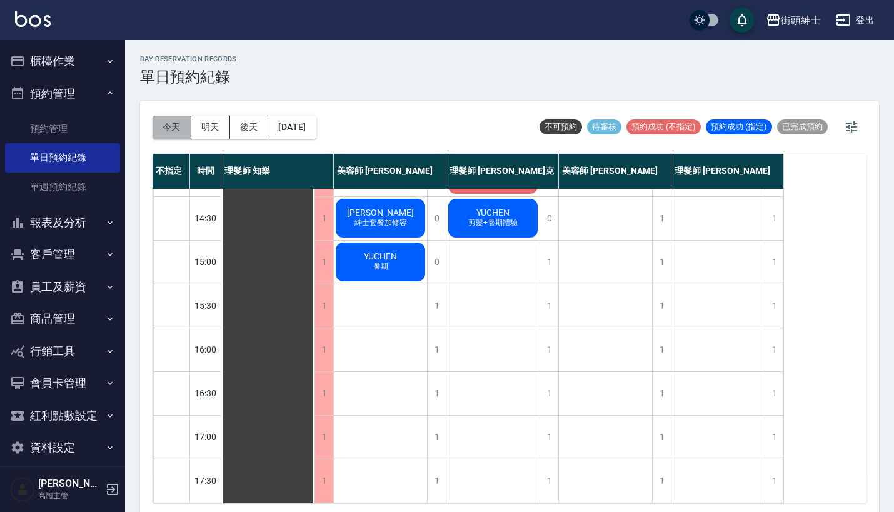
click at [167, 130] on button "今天" at bounding box center [171, 127] width 39 height 23
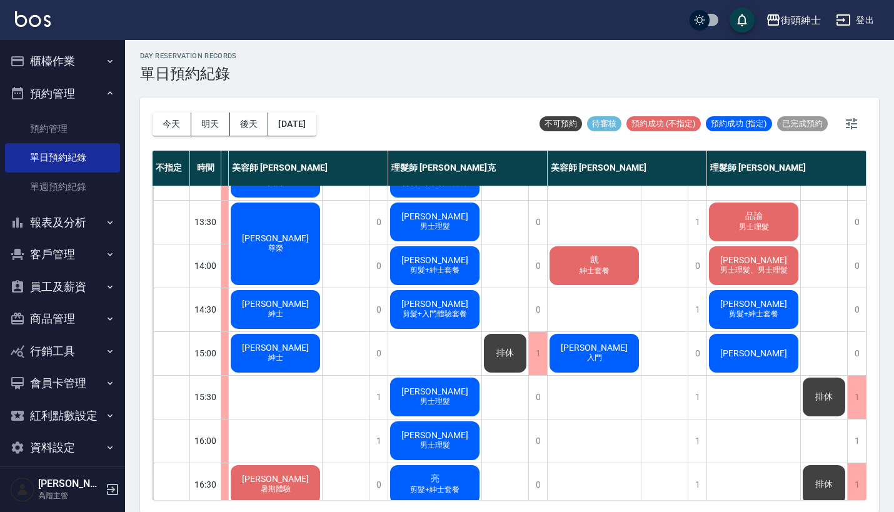
scroll to position [202, 110]
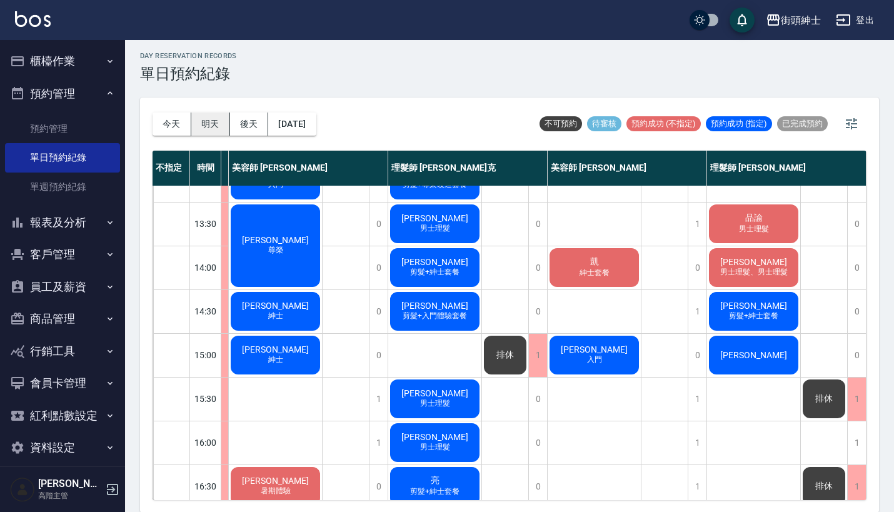
click at [202, 129] on button "明天" at bounding box center [210, 123] width 39 height 23
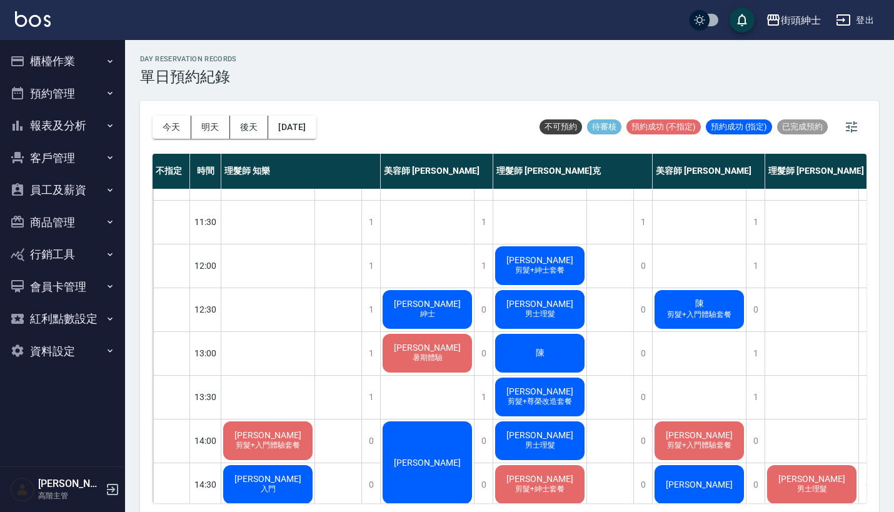
scroll to position [39, 0]
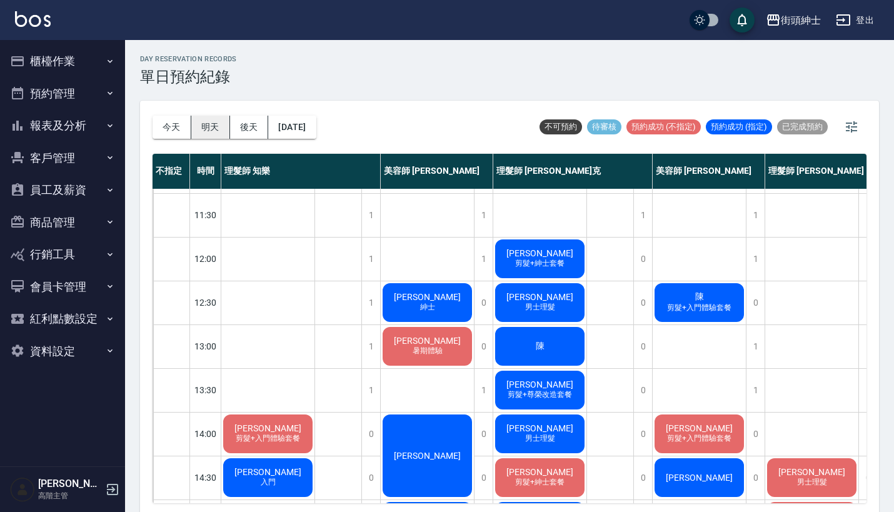
click at [212, 119] on button "明天" at bounding box center [210, 127] width 39 height 23
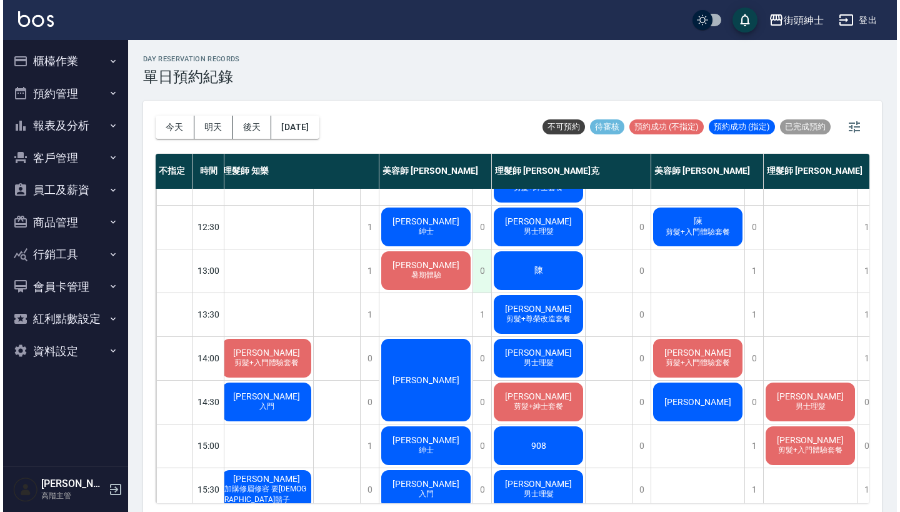
scroll to position [101, 4]
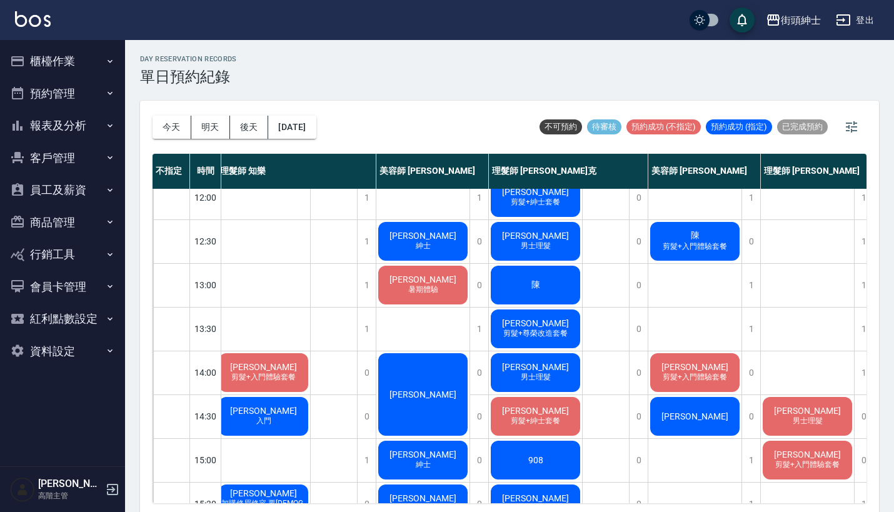
click at [412, 274] on span "[PERSON_NAME]" at bounding box center [423, 279] width 72 height 10
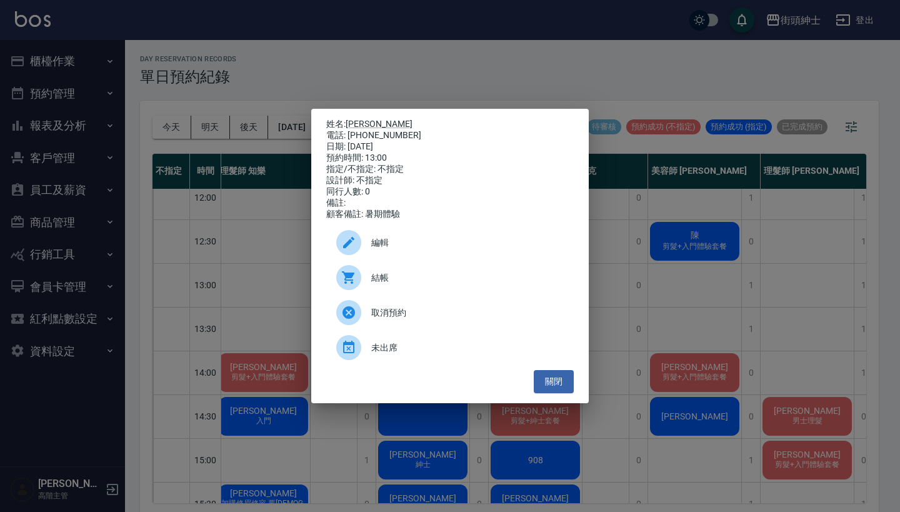
click at [683, 289] on div "姓名: [PERSON_NAME] 電話: [PHONE_NUMBER] 日期: [DATE] 預約時間: 13:00 指定/不指定: 不指定 設計師: 不指…" at bounding box center [450, 256] width 900 height 512
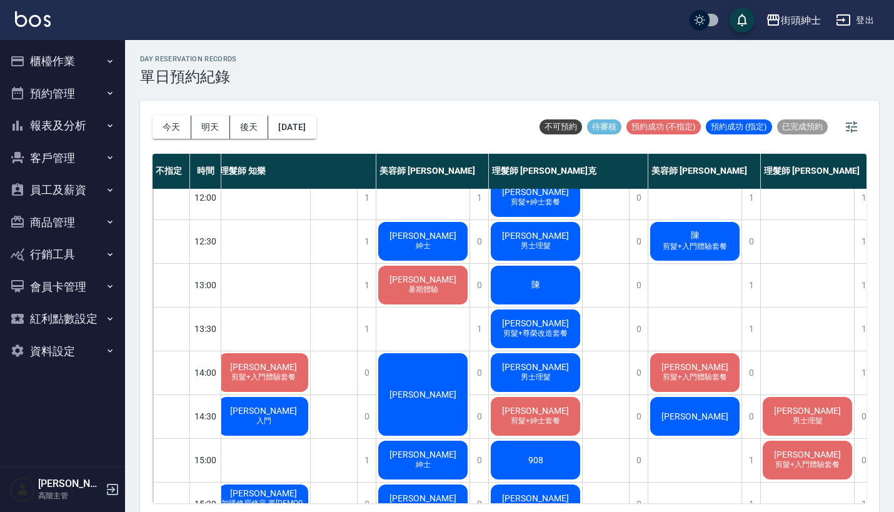
click at [437, 290] on span "暑期體驗" at bounding box center [423, 289] width 35 height 11
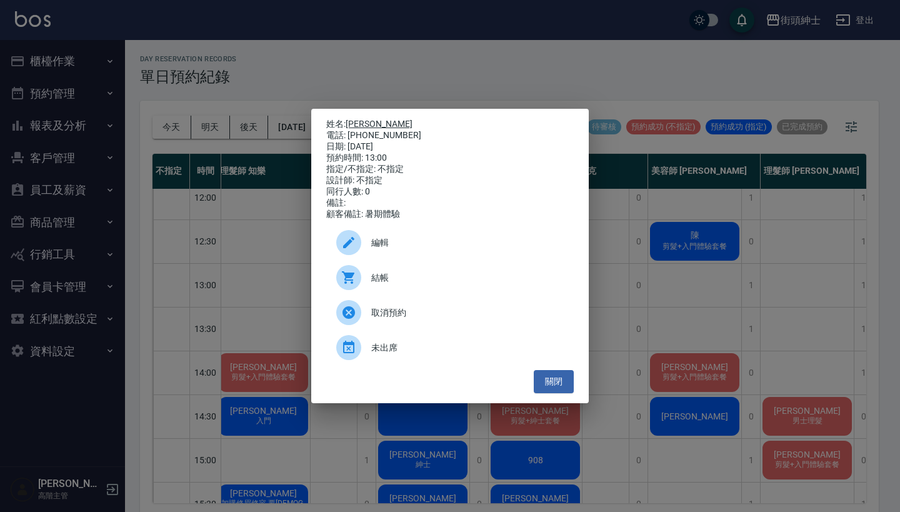
drag, startPoint x: 398, startPoint y: 131, endPoint x: 349, endPoint y: 122, distance: 50.0
click at [349, 122] on div "姓名: [PERSON_NAME] 電話: [PHONE_NUMBER] 日期: [DATE] 預約時間: 13:00 指定/不指定: 不指定 設計師: 不指…" at bounding box center [449, 169] width 247 height 101
click at [432, 64] on div "姓名: [PERSON_NAME] 電話: [PHONE_NUMBER] 日期: [DATE] 預約時間: 13:00 指定/不指定: 不指定 設計師: 不指…" at bounding box center [450, 256] width 900 height 512
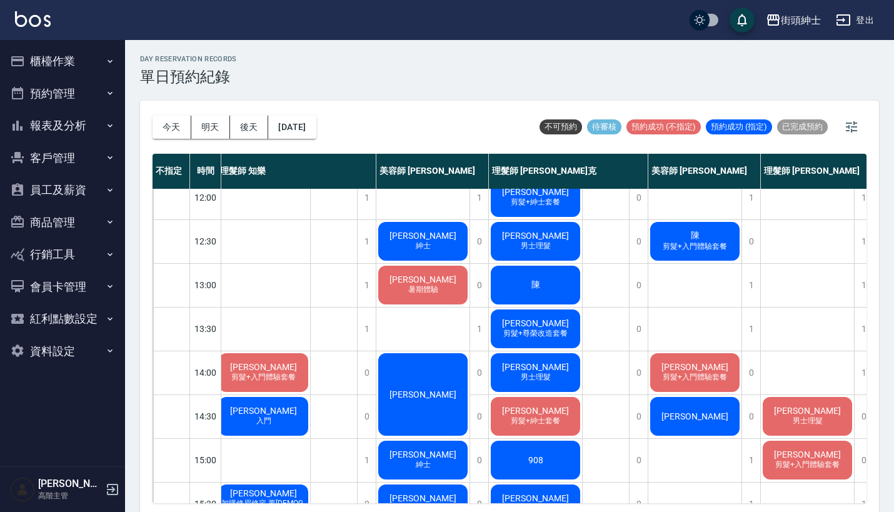
click at [447, 285] on div "[PERSON_NAME] 暑期體驗" at bounding box center [422, 285] width 93 height 42
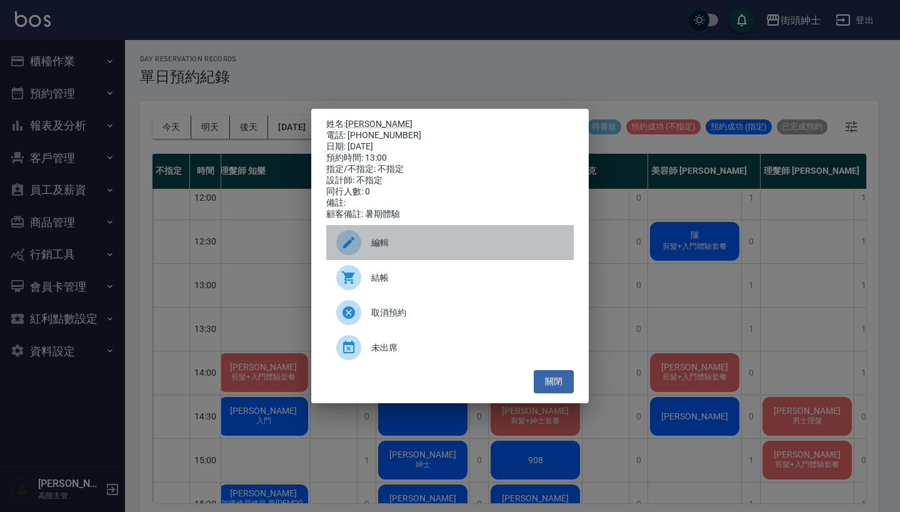
click at [419, 249] on span "編輯" at bounding box center [467, 242] width 192 height 13
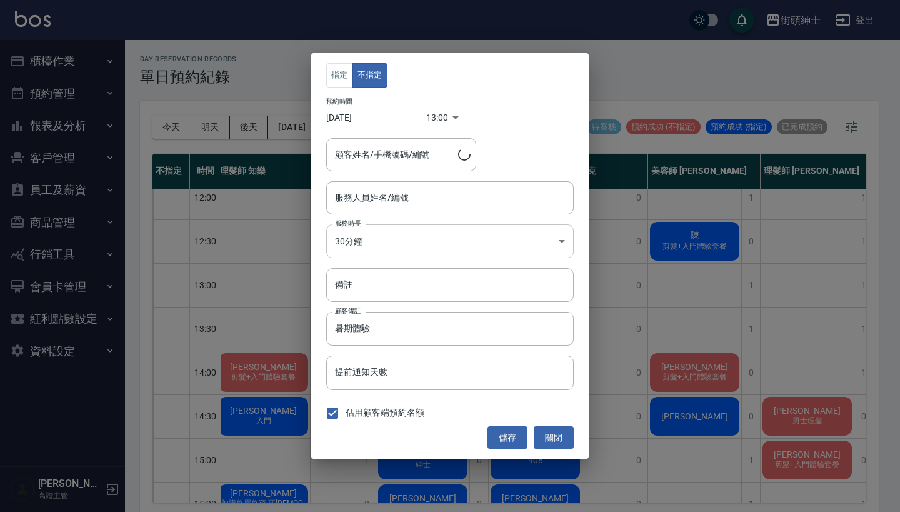
type input "[PERSON_NAME]/0952749760"
type input "美容師 [PERSON_NAME](無代號)"
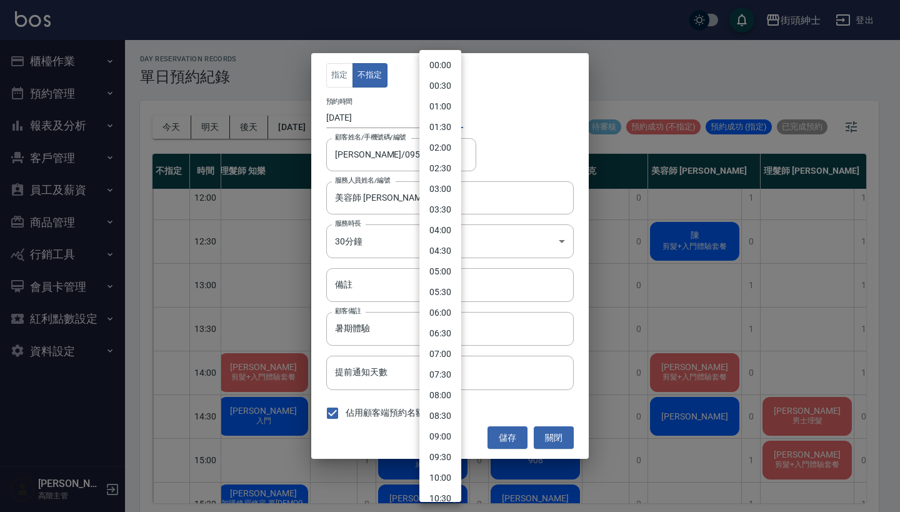
click at [435, 119] on body "街頭紳士 登出 櫃檯作業 打帳單 帳單列表 掛單列表 座位開單 營業儀表板 現金收支登錄 高階收支登錄 材料自購登錄 每日結帳 排班表 現場電腦打卡 掃碼打卡…" at bounding box center [450, 258] width 900 height 516
click at [536, 124] on div at bounding box center [450, 256] width 900 height 512
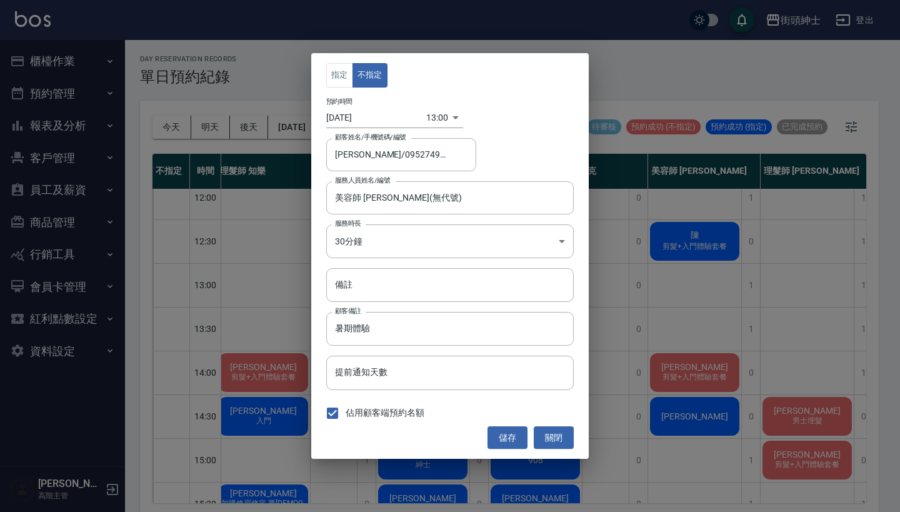
click at [702, 113] on div "指定 不指定 預約時間 [DATE] 13:00 1758258000000 顧客姓名/手機號碼/編號 [PERSON_NAME]/0952749760 顧客…" at bounding box center [450, 256] width 900 height 512
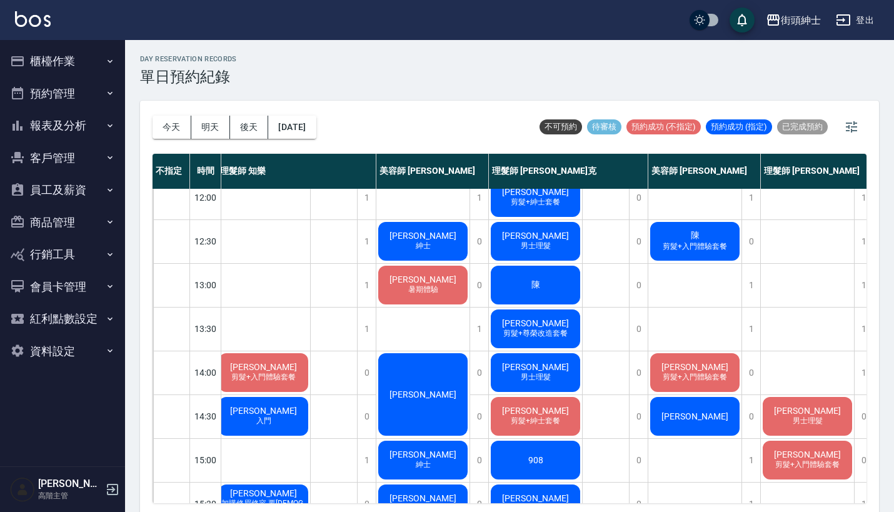
click at [446, 288] on div "[PERSON_NAME] 暑期體驗" at bounding box center [422, 285] width 93 height 42
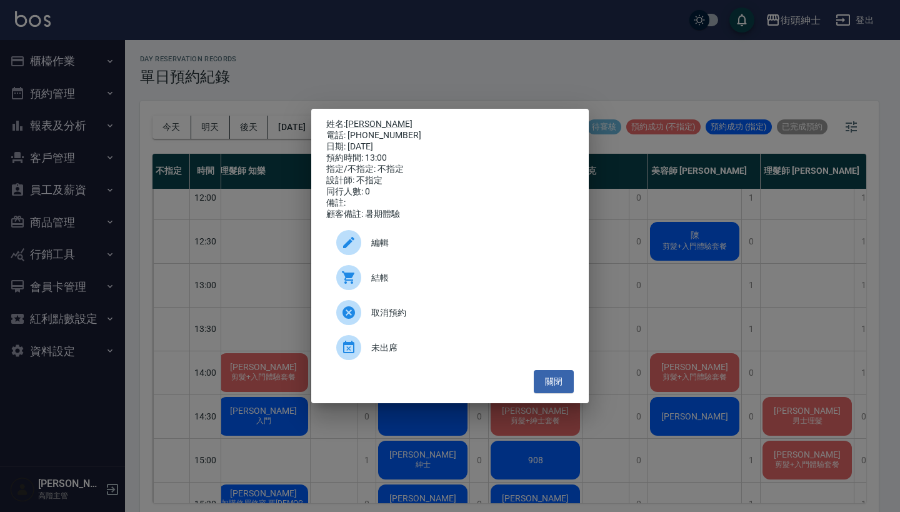
click at [426, 249] on span "編輯" at bounding box center [467, 242] width 192 height 13
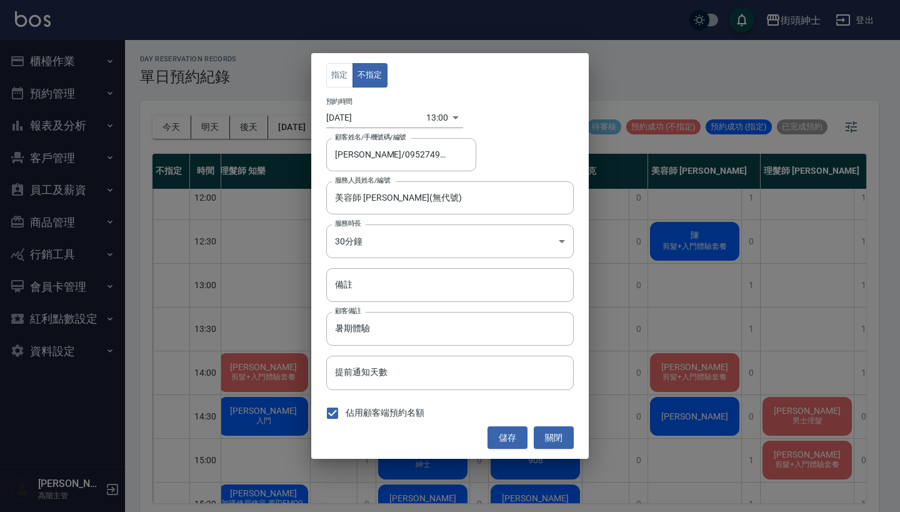
click at [433, 118] on body "街頭紳士 登出 櫃檯作業 打帳單 帳單列表 掛單列表 座位開單 營業儀表板 現金收支登錄 高階收支登錄 材料自購登錄 每日結帳 排班表 現場電腦打卡 掃碼打卡…" at bounding box center [450, 258] width 900 height 516
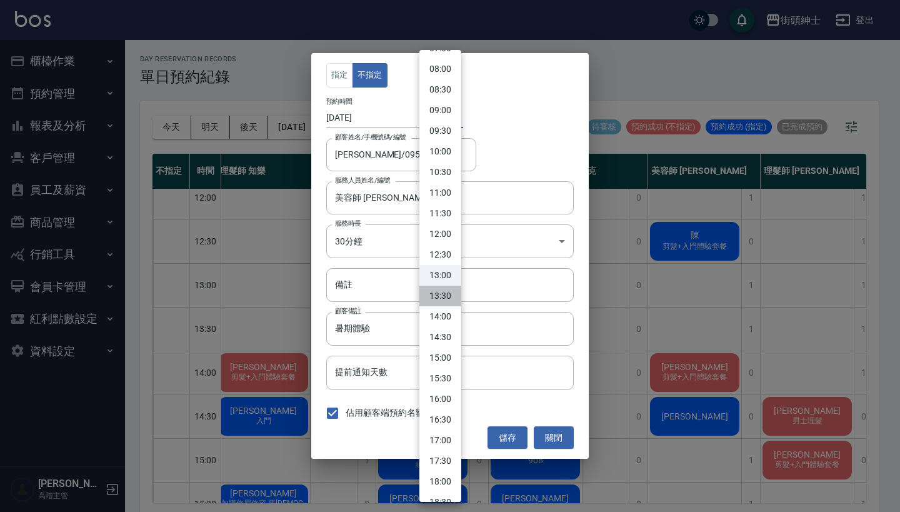
click at [441, 294] on li "13:30" at bounding box center [440, 296] width 42 height 21
type input "1758259800000"
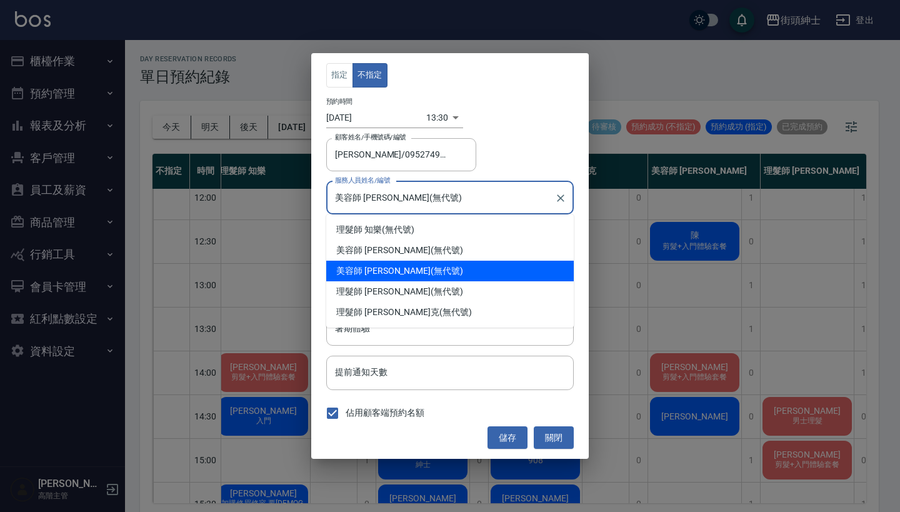
click at [431, 194] on input "美容師 [PERSON_NAME](無代號)" at bounding box center [440, 198] width 217 height 22
click at [424, 257] on div "美容師 [PERSON_NAME] (無代號)" at bounding box center [449, 250] width 247 height 21
type input "美容師 [PERSON_NAME](無代號)"
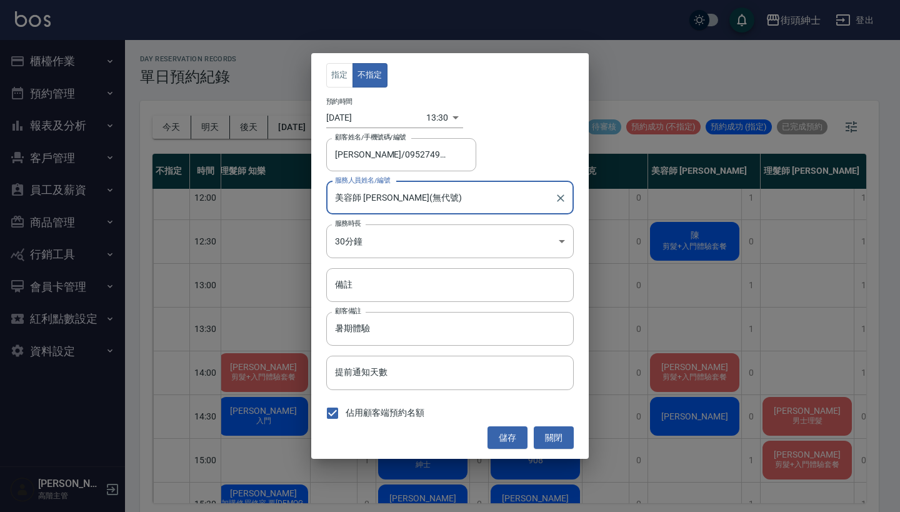
click at [363, 117] on input "[DATE]" at bounding box center [376, 117] width 100 height 21
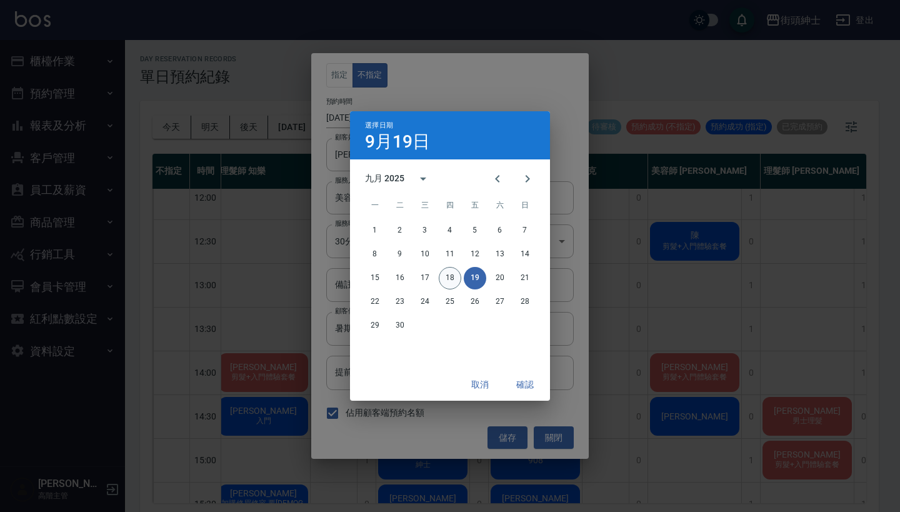
click at [452, 279] on button "18" at bounding box center [450, 278] width 22 height 22
type input "1758173400000"
type input "[DATE]"
click at [527, 391] on button "確認" at bounding box center [525, 384] width 40 height 23
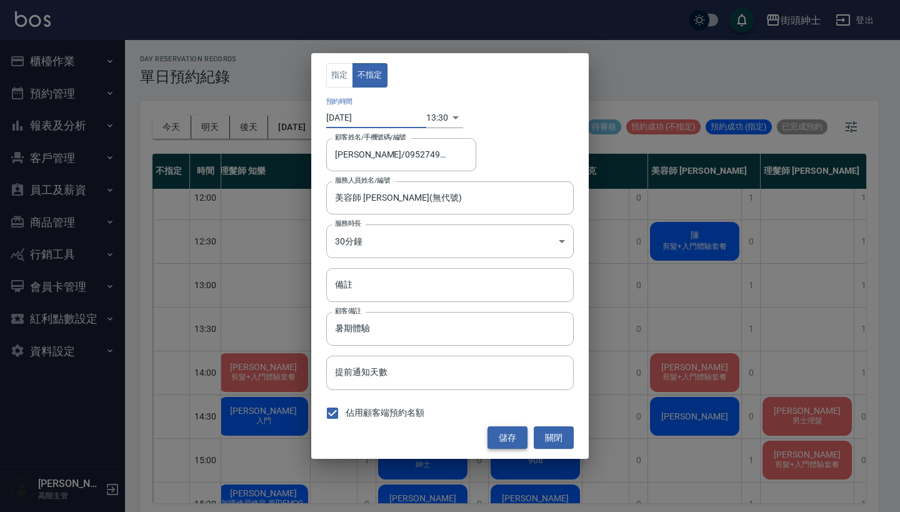
click at [509, 441] on button "儲存" at bounding box center [507, 437] width 40 height 23
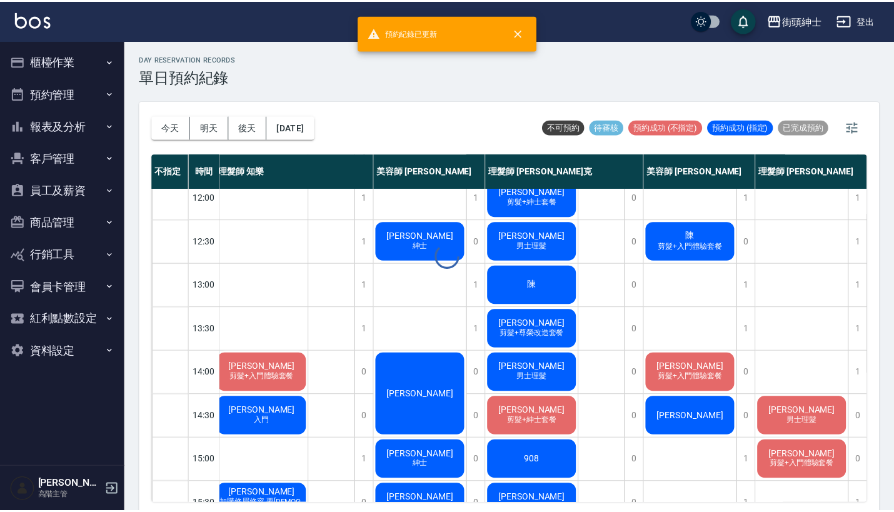
scroll to position [3, 0]
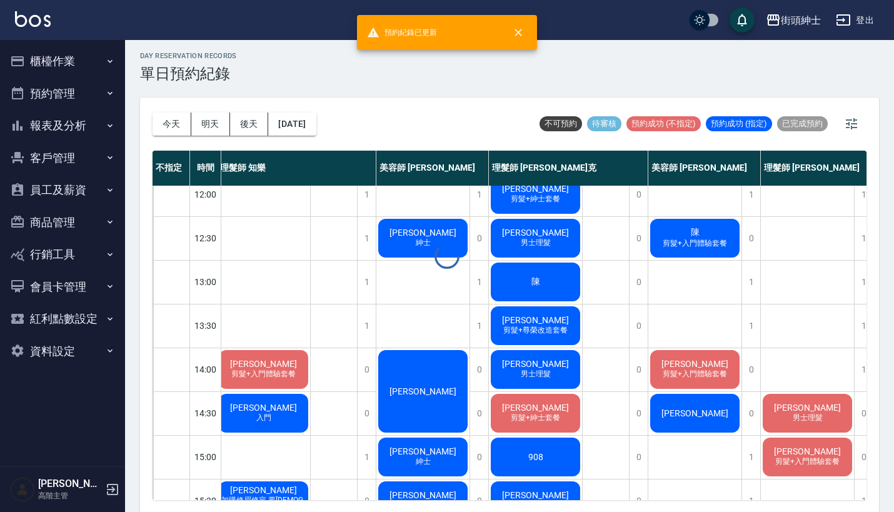
click at [171, 120] on div "day Reservation records 單日預約紀錄 [DATE] [DATE] [DATE] [DATE] 不可預約 待審核 預約成功 (不指定) …" at bounding box center [509, 275] width 769 height 476
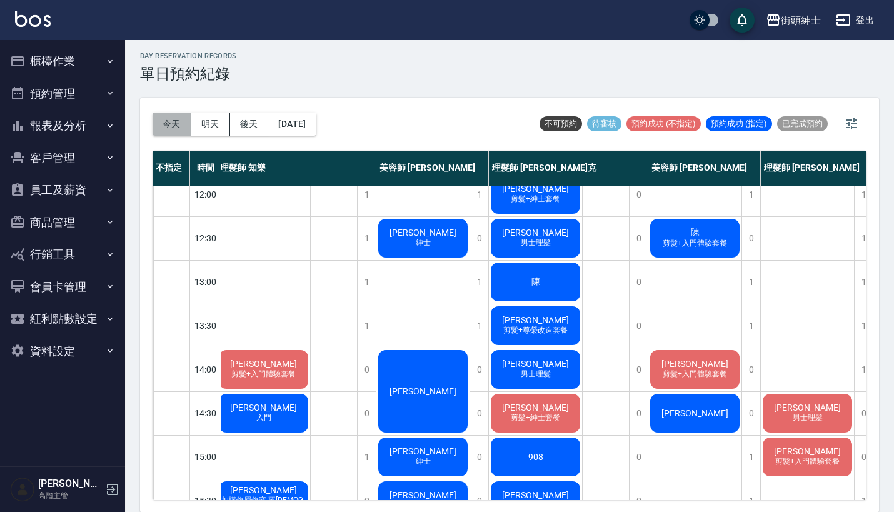
click at [182, 124] on button "今天" at bounding box center [171, 123] width 39 height 23
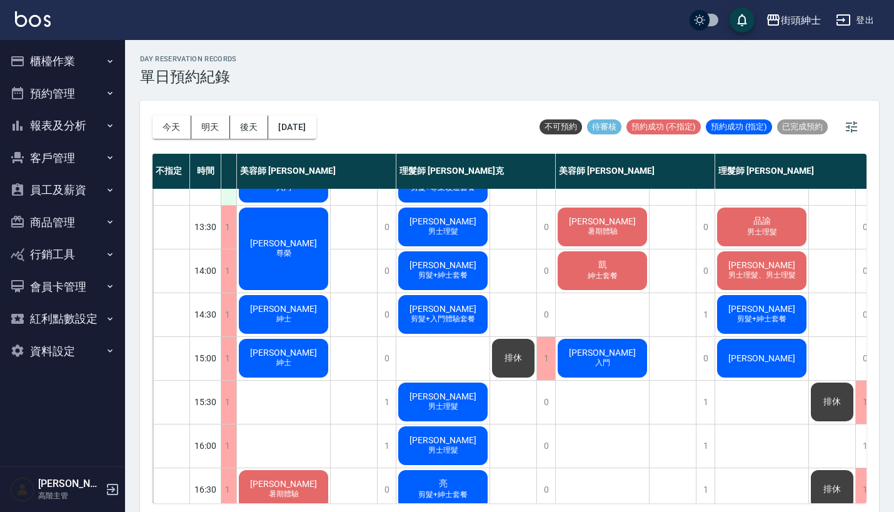
scroll to position [228, 97]
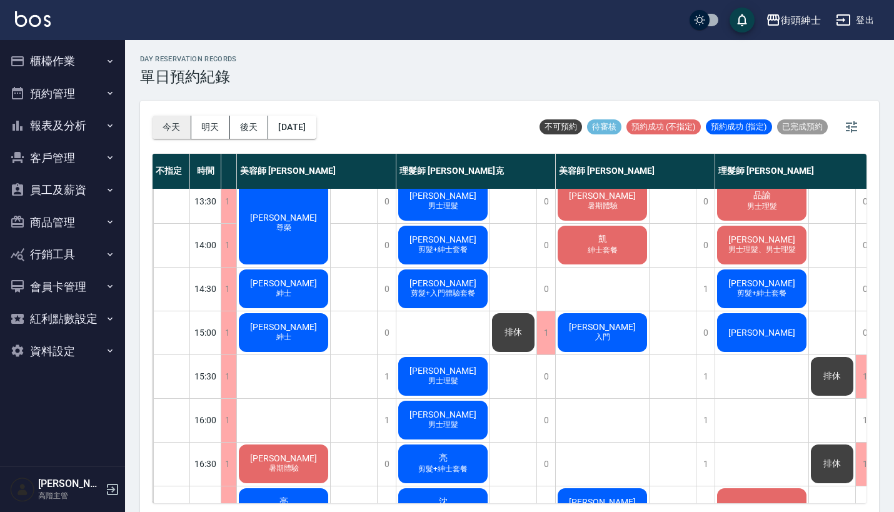
click at [179, 126] on button "今天" at bounding box center [171, 127] width 39 height 23
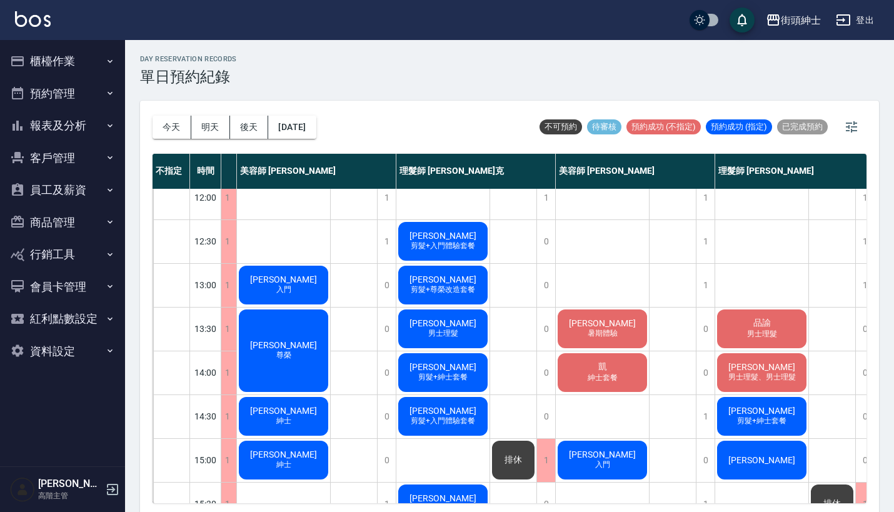
scroll to position [99, 97]
